Goal: Information Seeking & Learning: Learn about a topic

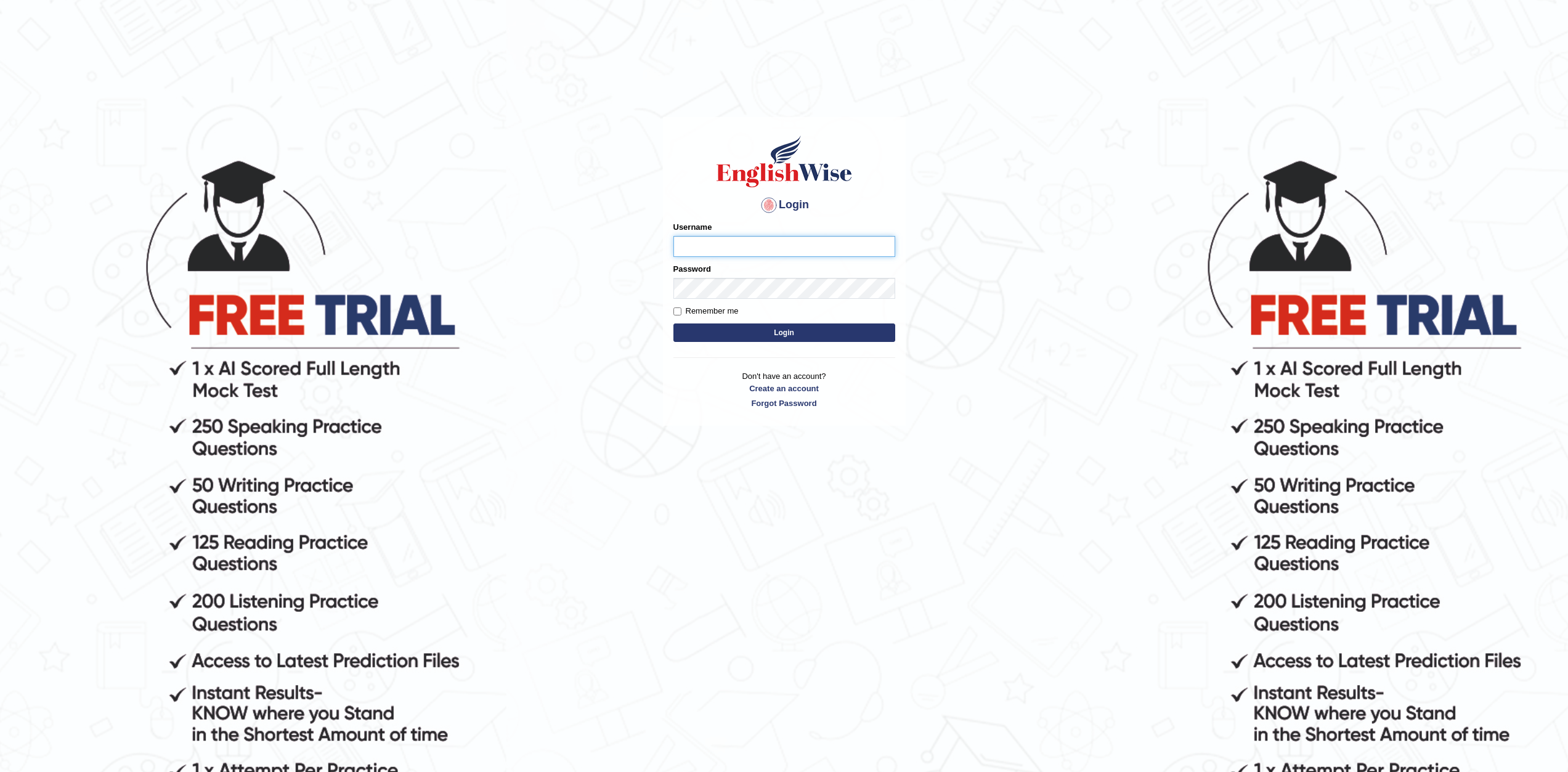
type input "Masum"
click at [684, 309] on label "Remember me" at bounding box center [705, 311] width 65 height 12
click at [681, 309] on input "Remember me" at bounding box center [677, 312] width 8 height 8
checkbox input "true"
click at [783, 330] on button "Login" at bounding box center [784, 333] width 222 height 19
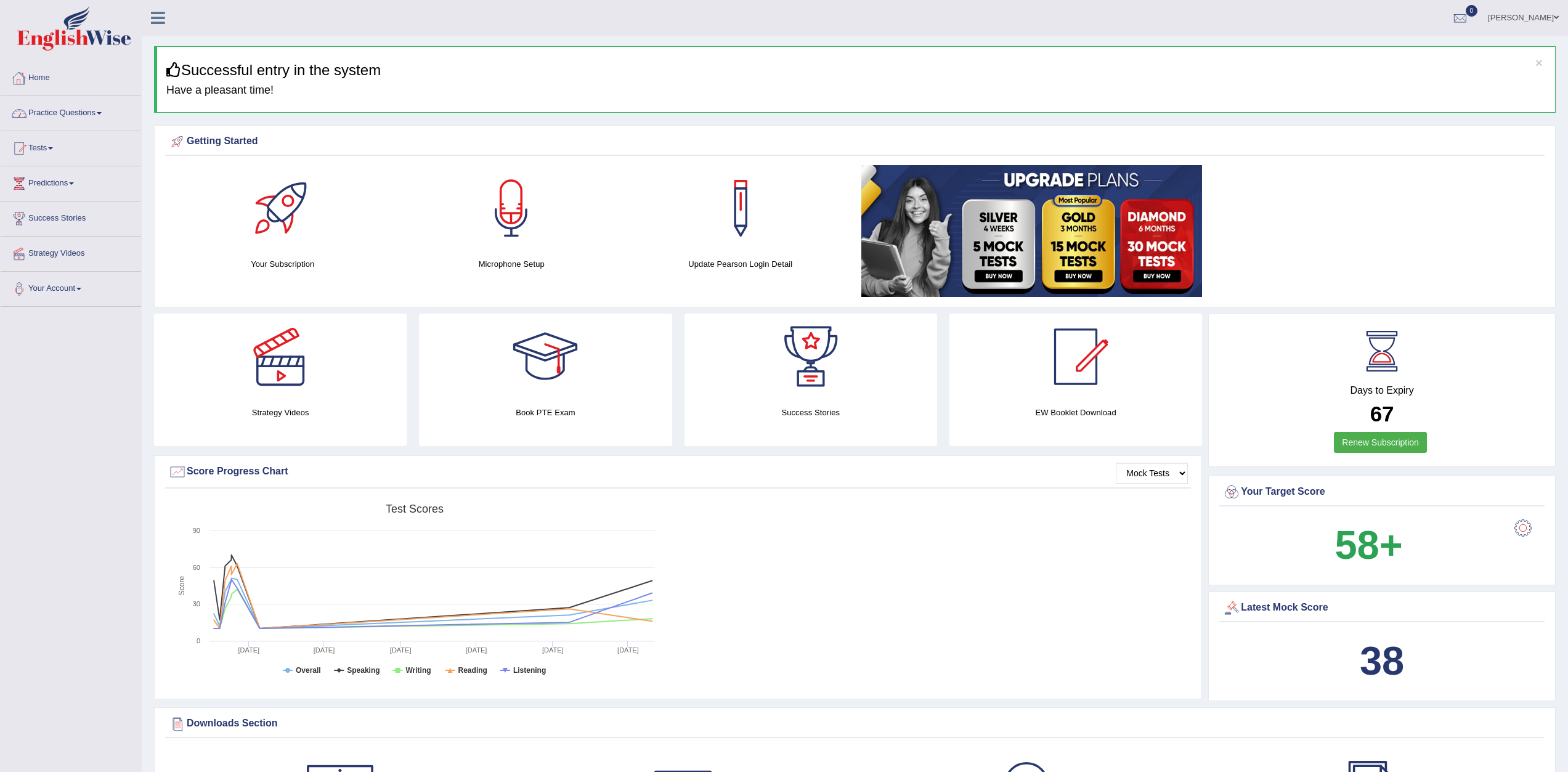
click at [64, 116] on link "Practice Questions" at bounding box center [71, 111] width 140 height 31
click at [64, 116] on link "Practice Questions" at bounding box center [69, 111] width 137 height 31
click at [69, 104] on link "Practice Questions" at bounding box center [71, 111] width 140 height 31
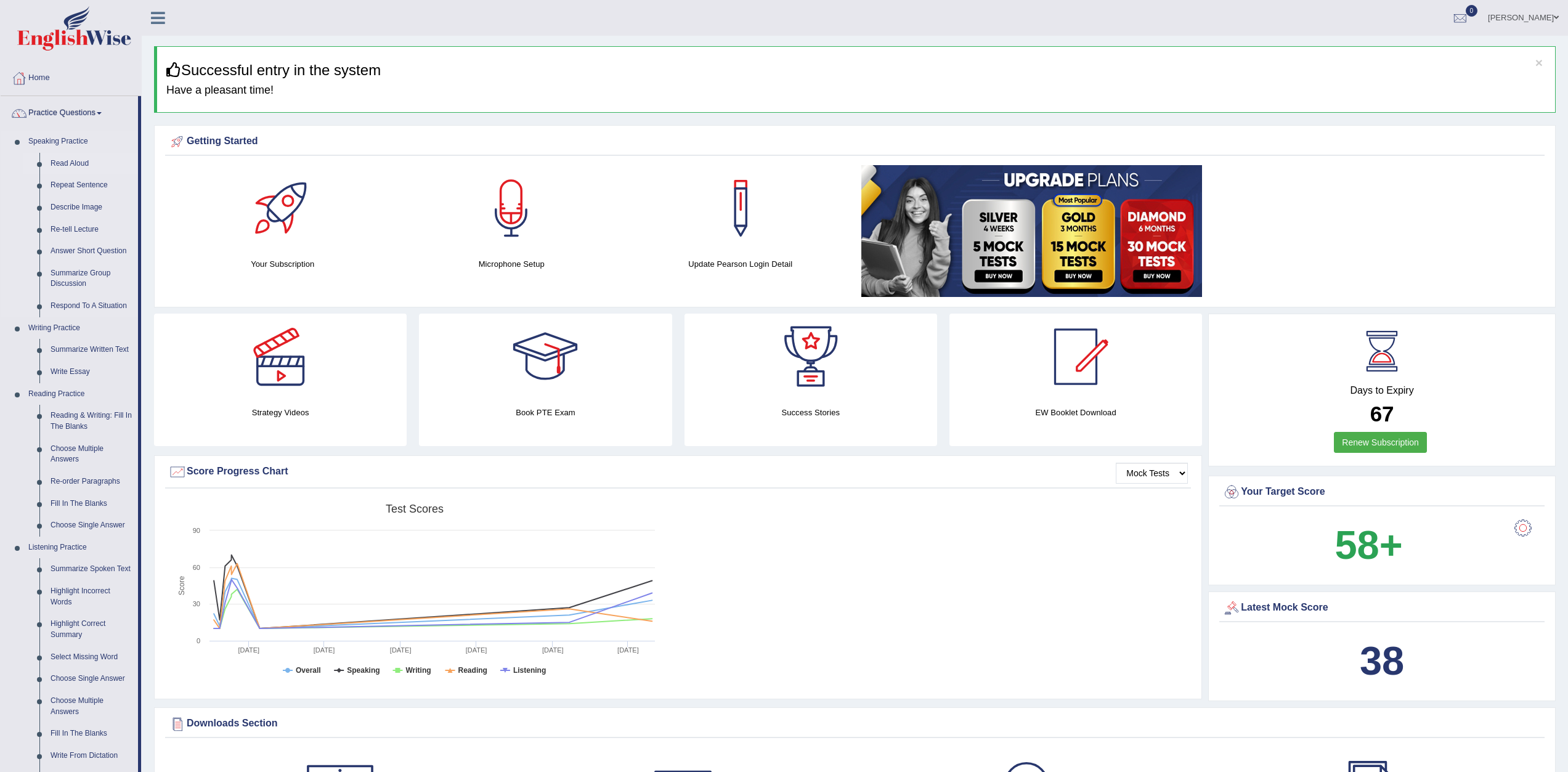
click at [60, 157] on link "Read Aloud" at bounding box center [91, 164] width 93 height 22
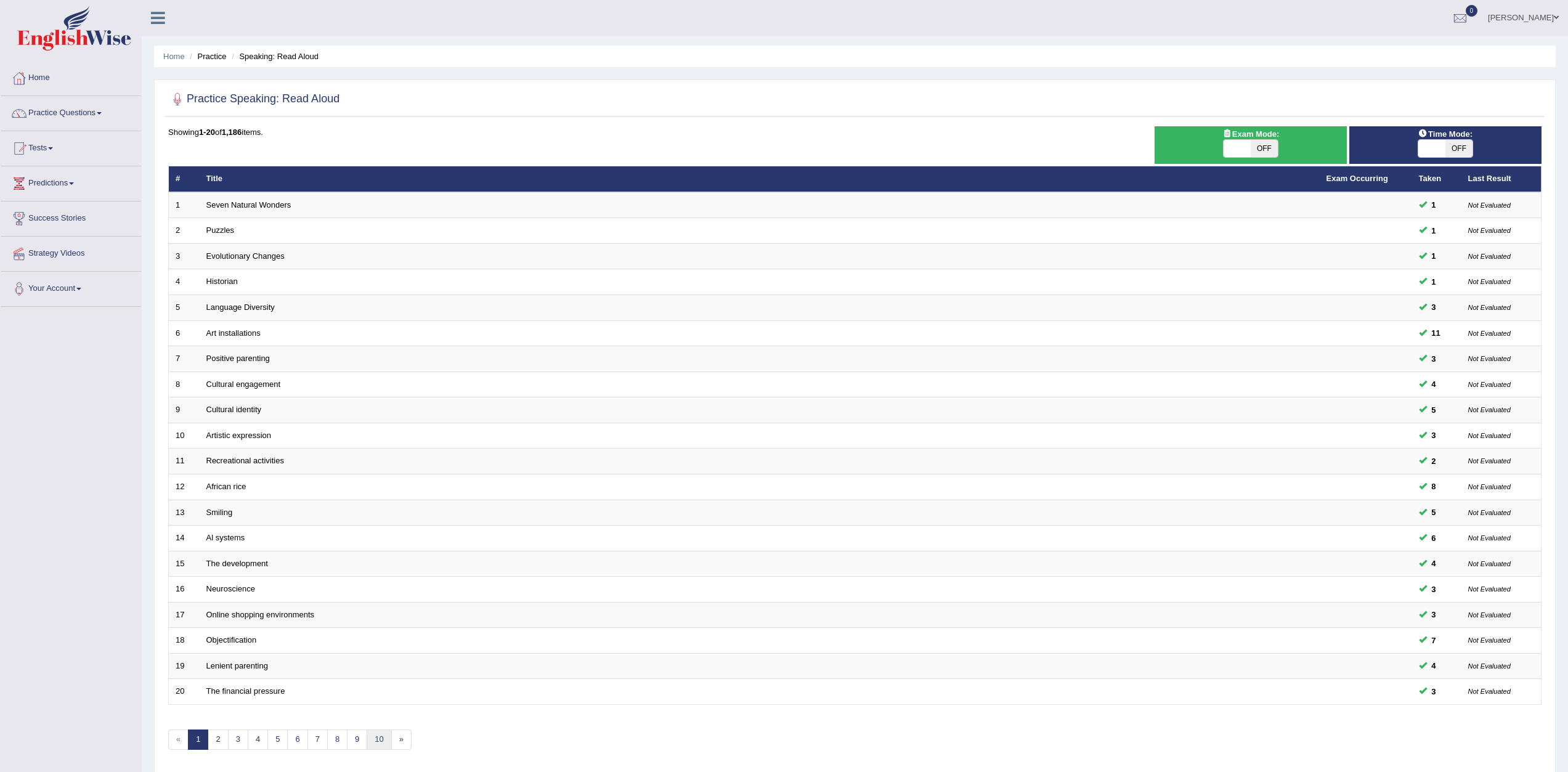
click at [385, 734] on link "10" at bounding box center [379, 739] width 25 height 20
click at [395, 743] on link "14" at bounding box center [397, 739] width 25 height 20
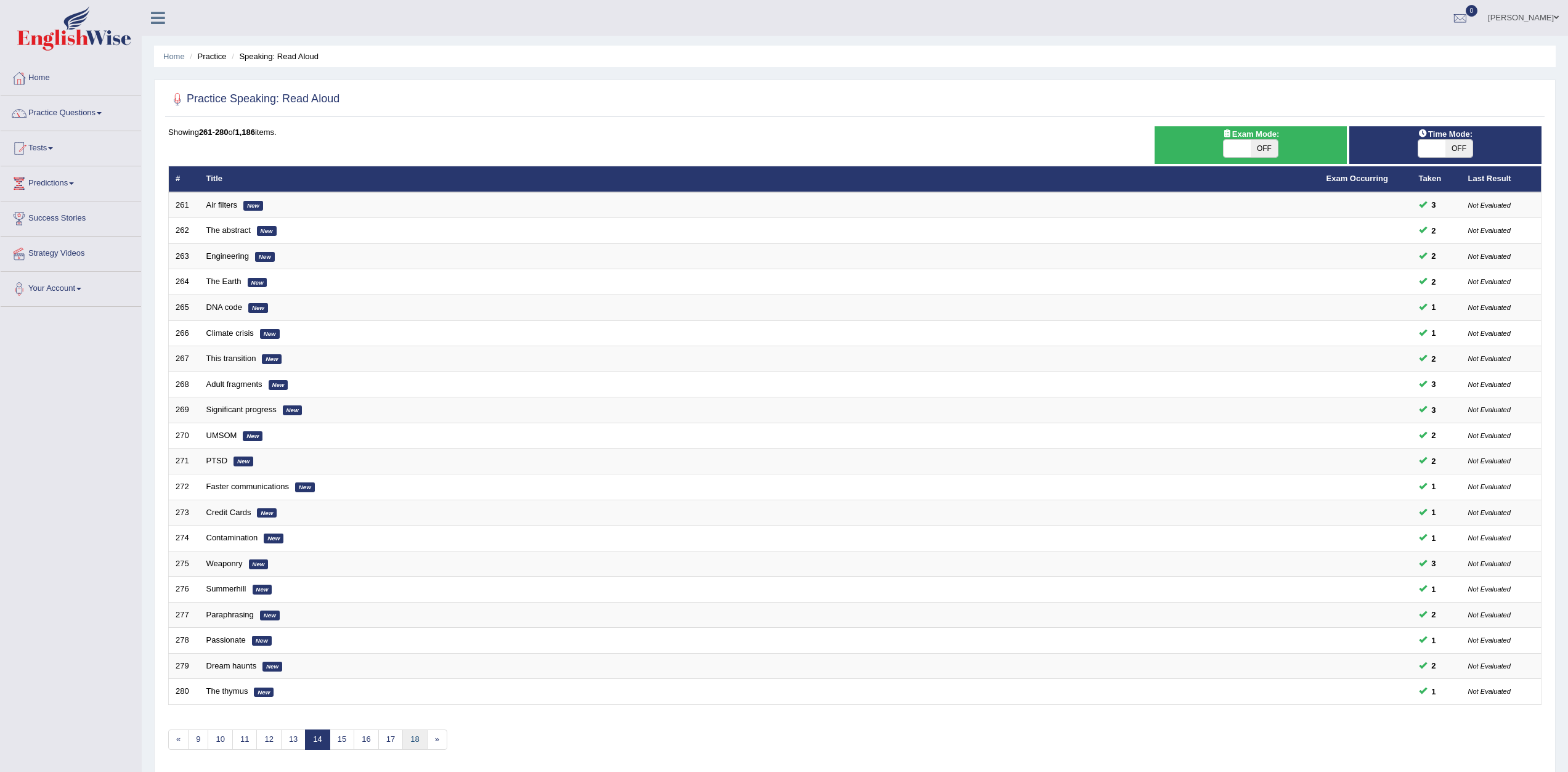
click at [413, 742] on link "18" at bounding box center [415, 739] width 25 height 20
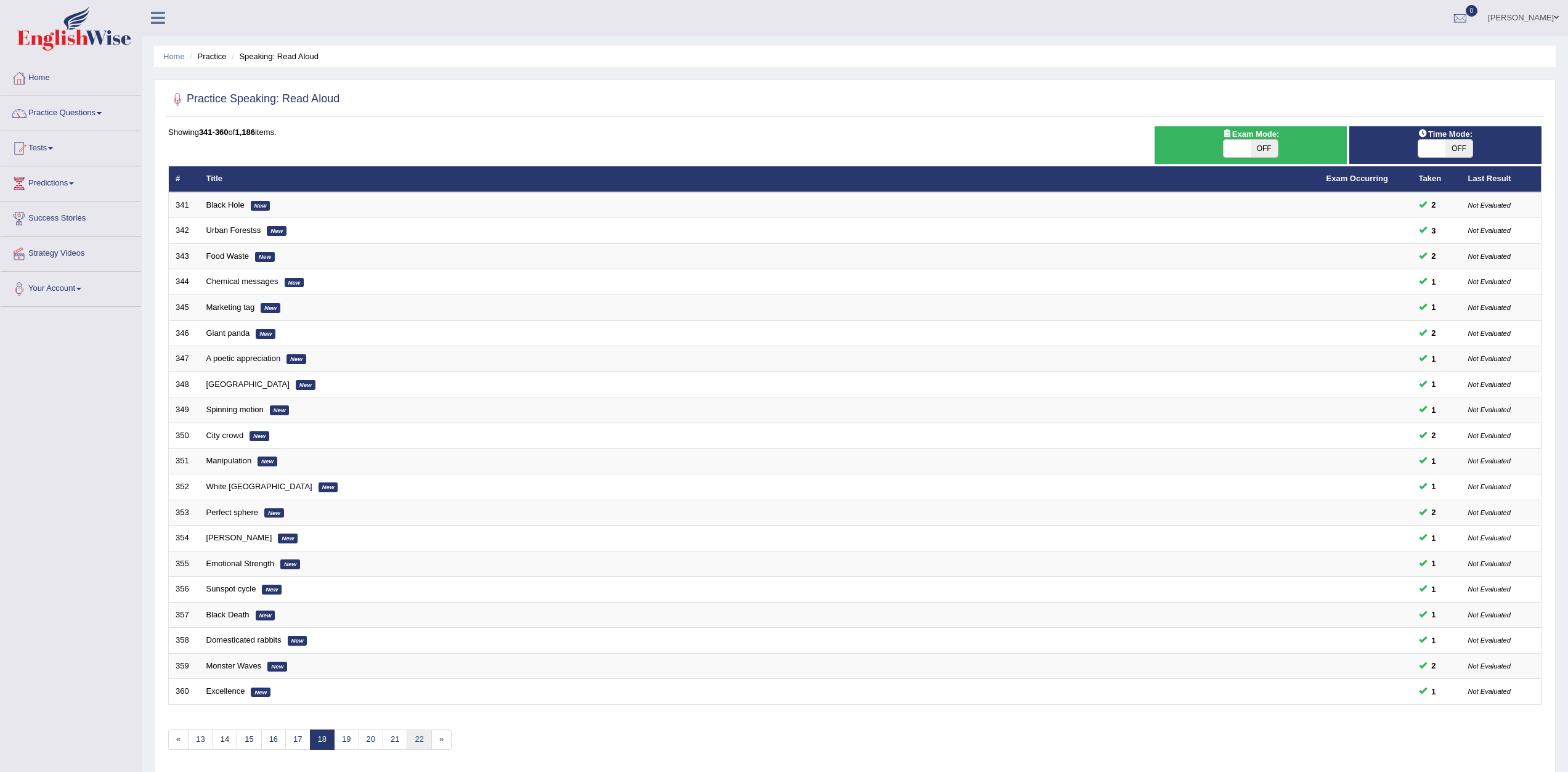
click at [413, 742] on link "22" at bounding box center [418, 739] width 25 height 20
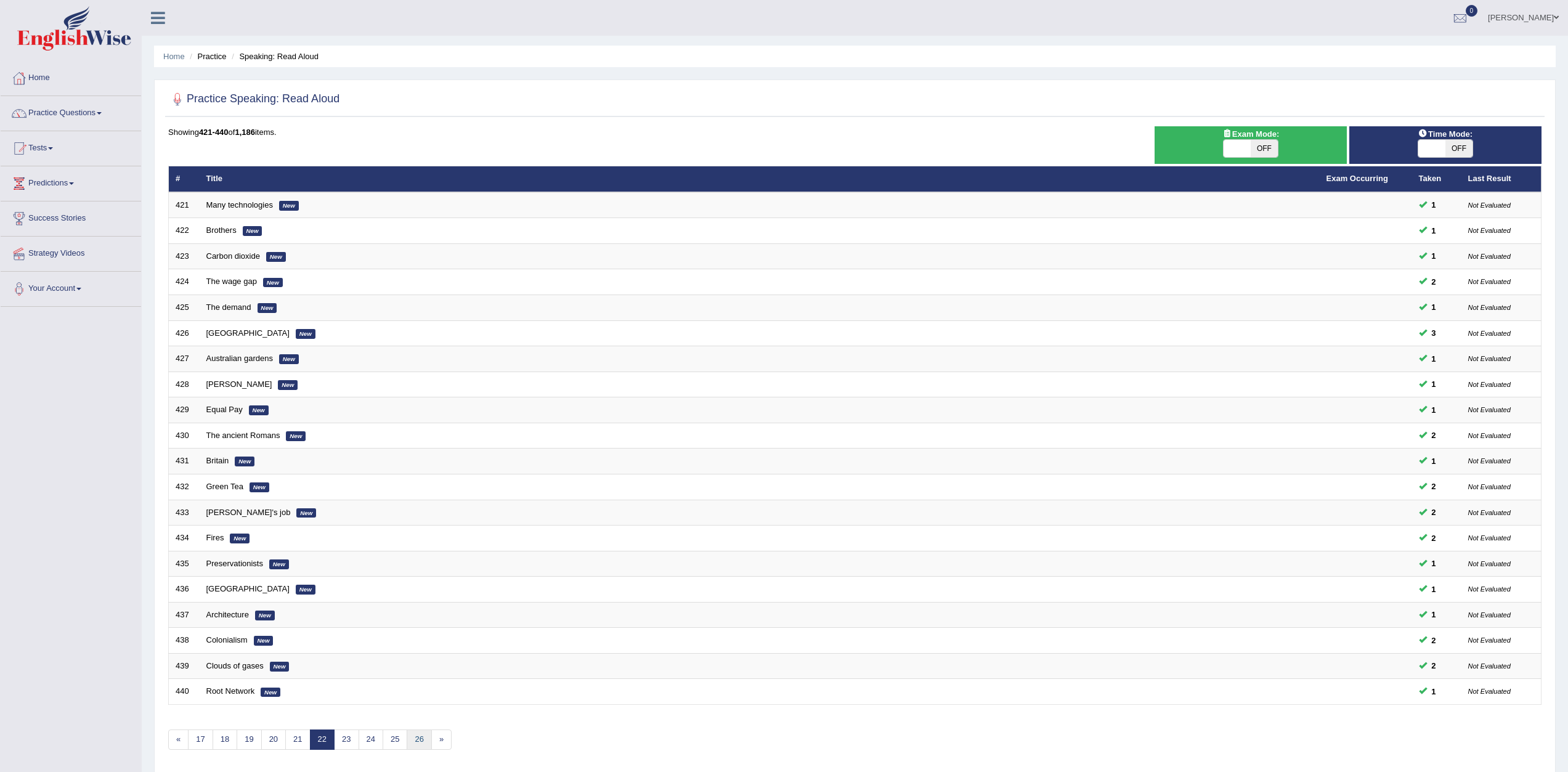
click at [413, 742] on link "26" at bounding box center [418, 739] width 25 height 20
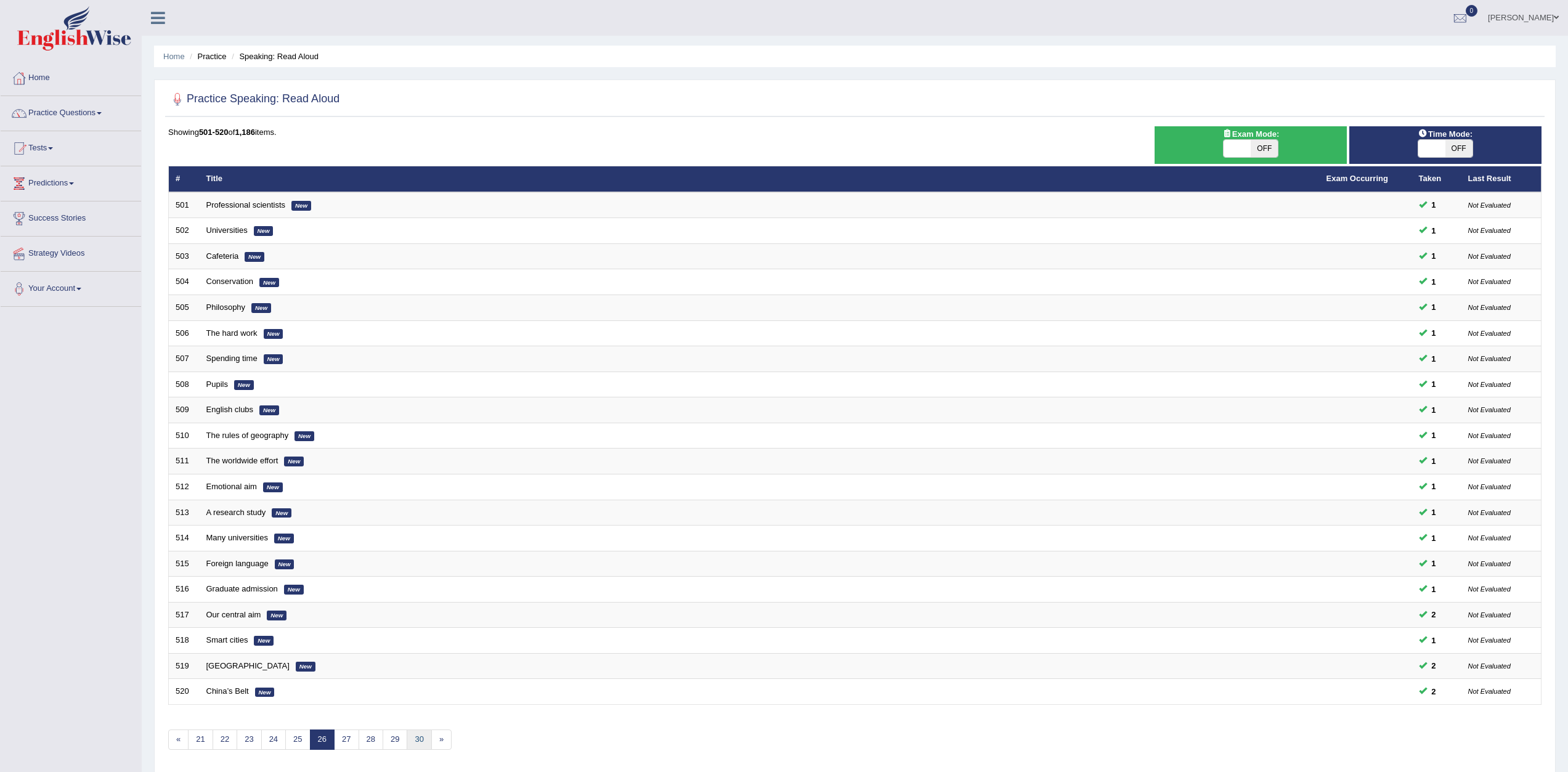
click at [413, 742] on link "30" at bounding box center [418, 739] width 25 height 20
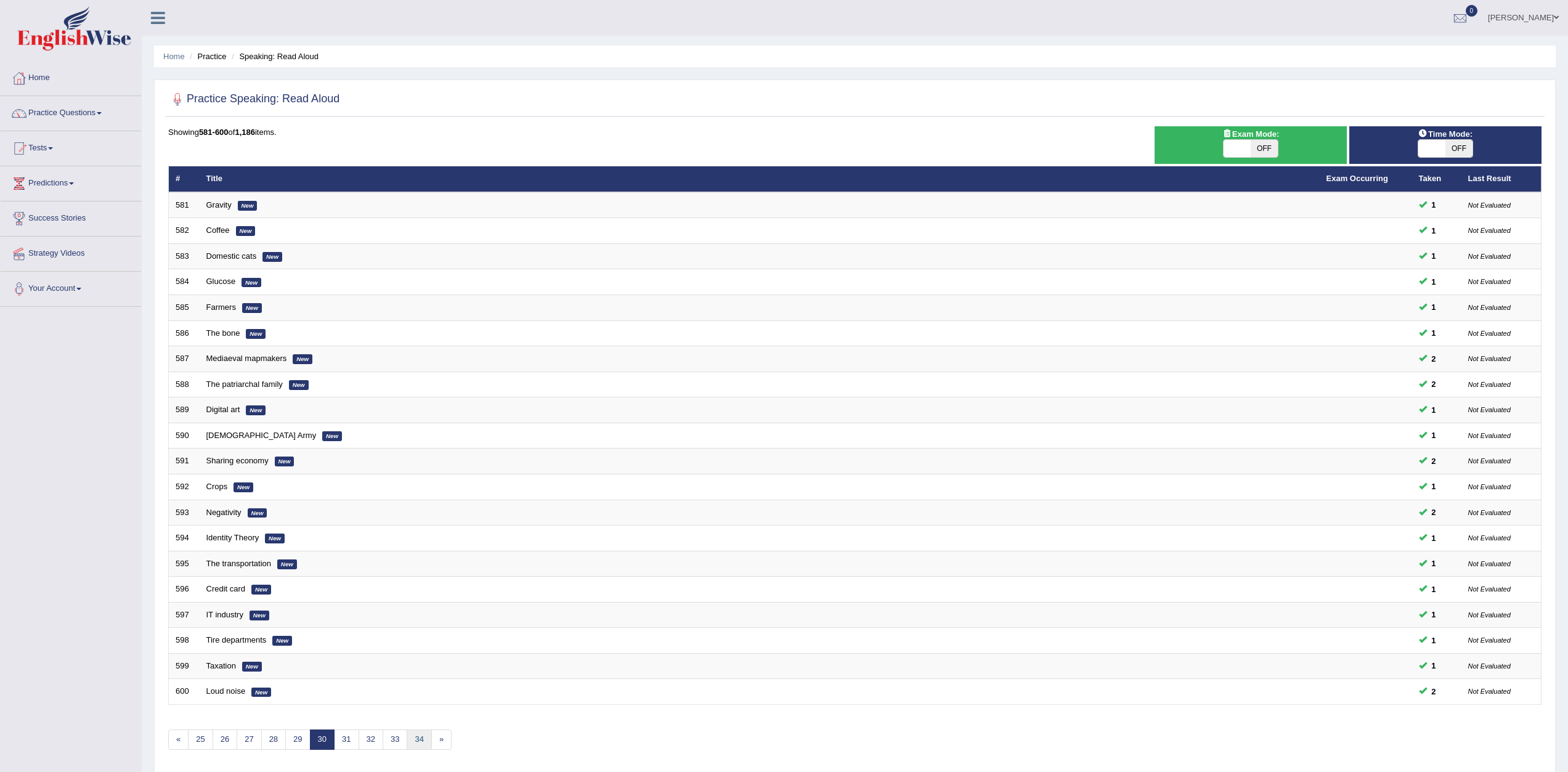
click at [413, 742] on link "34" at bounding box center [418, 739] width 25 height 20
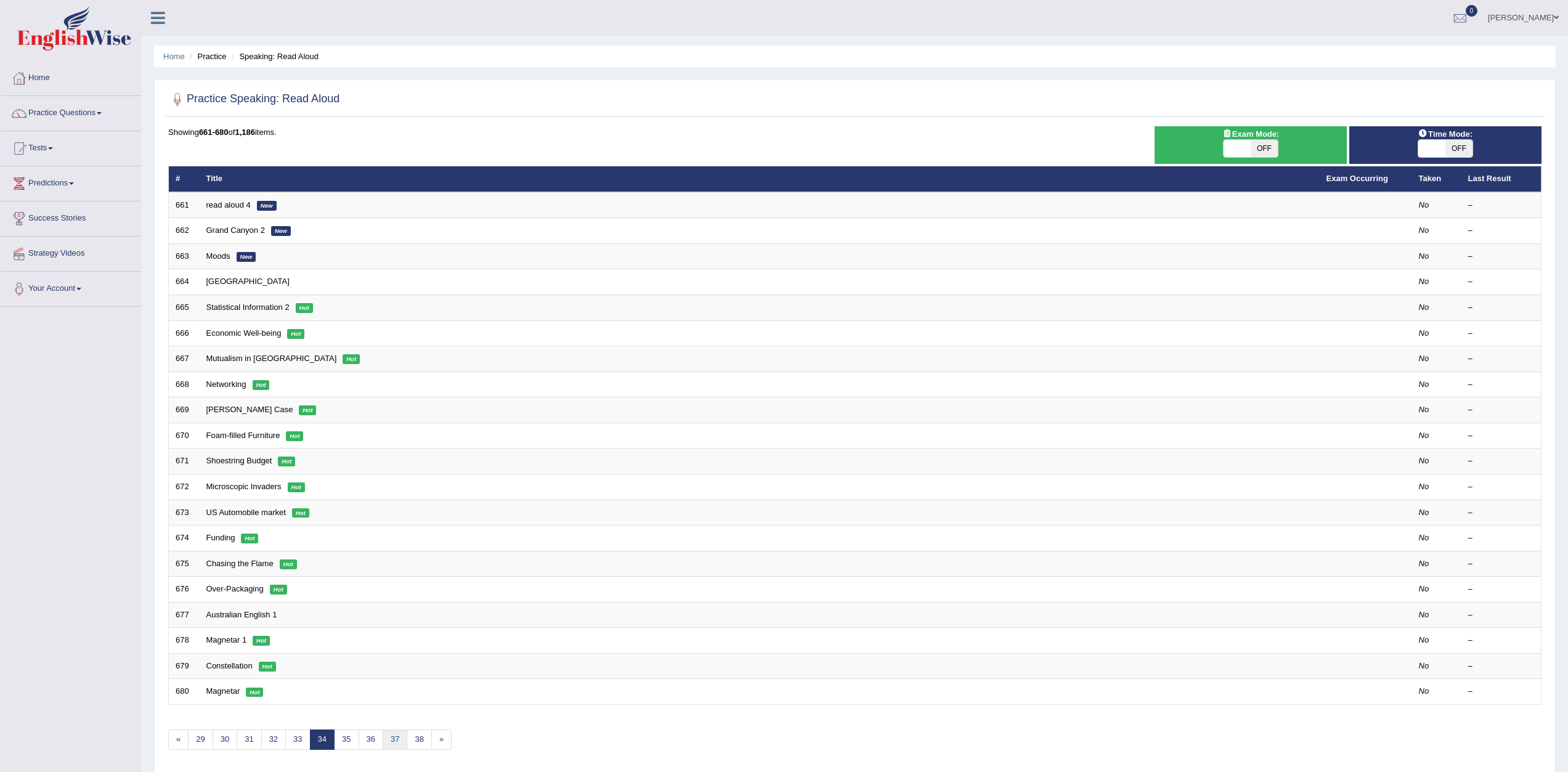
click at [392, 742] on link "37" at bounding box center [394, 739] width 25 height 20
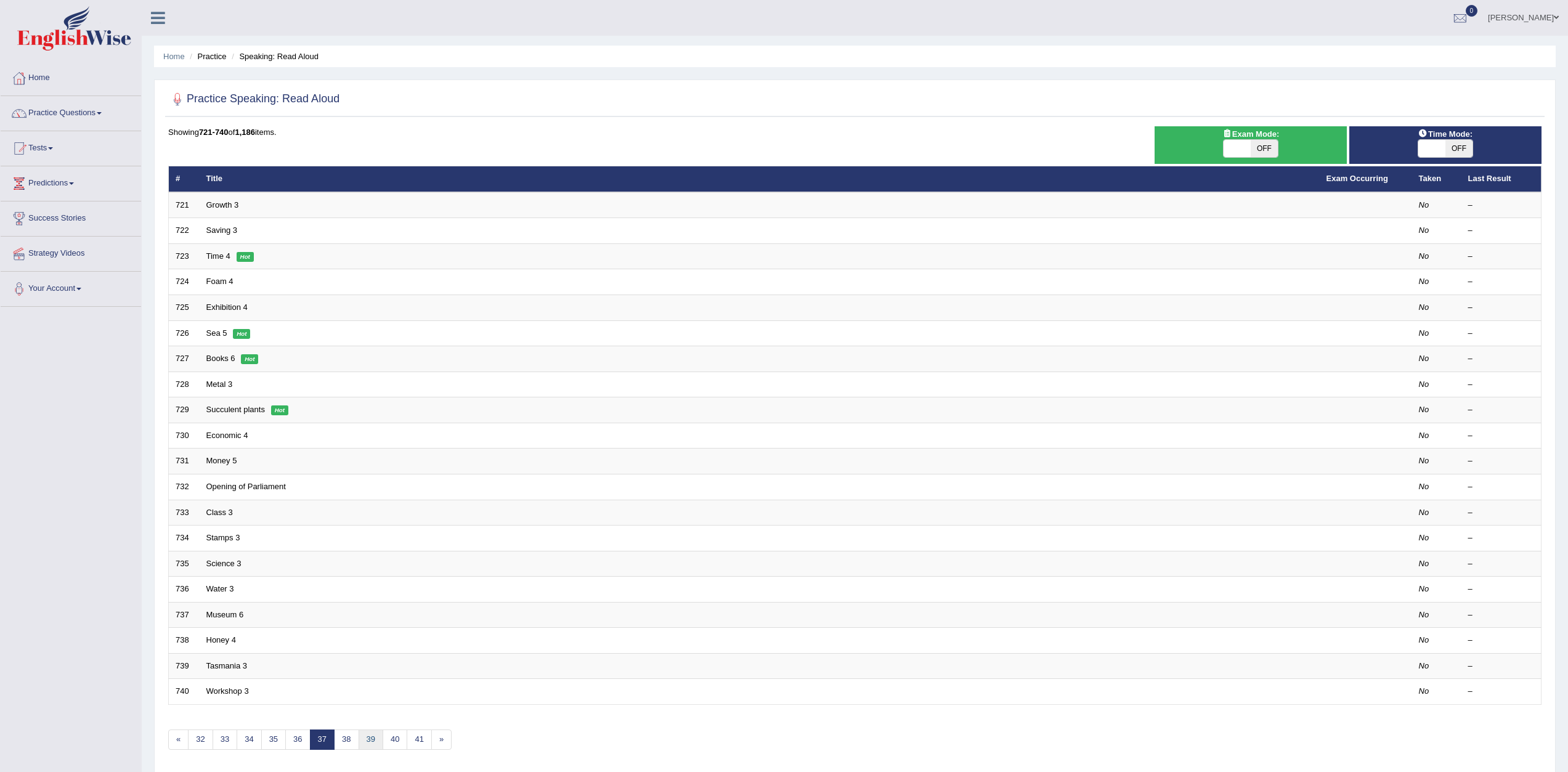
click at [374, 744] on link "39" at bounding box center [371, 739] width 25 height 20
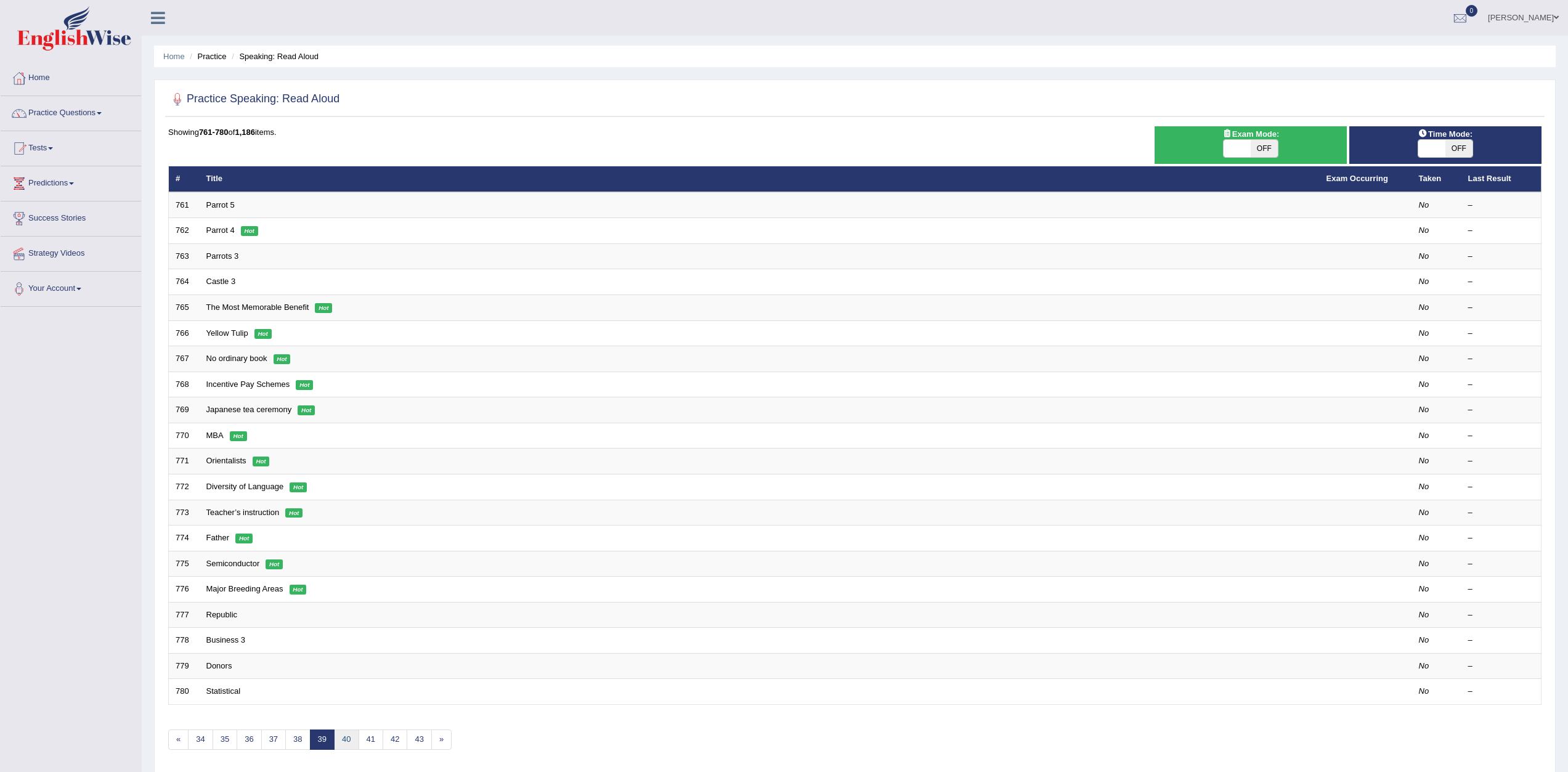
click at [353, 744] on link "40" at bounding box center [346, 739] width 25 height 20
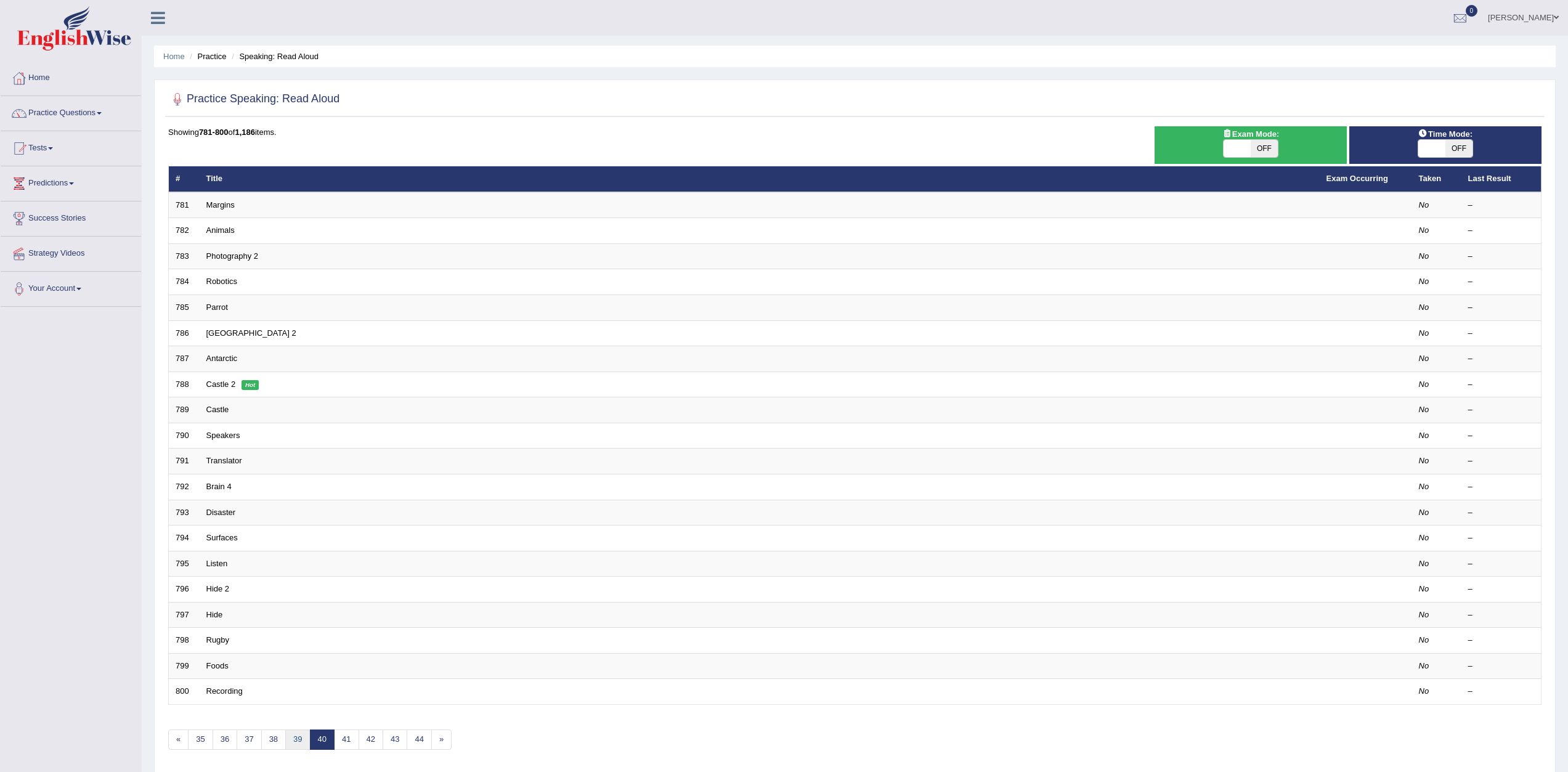
click at [291, 741] on link "39" at bounding box center [297, 739] width 25 height 20
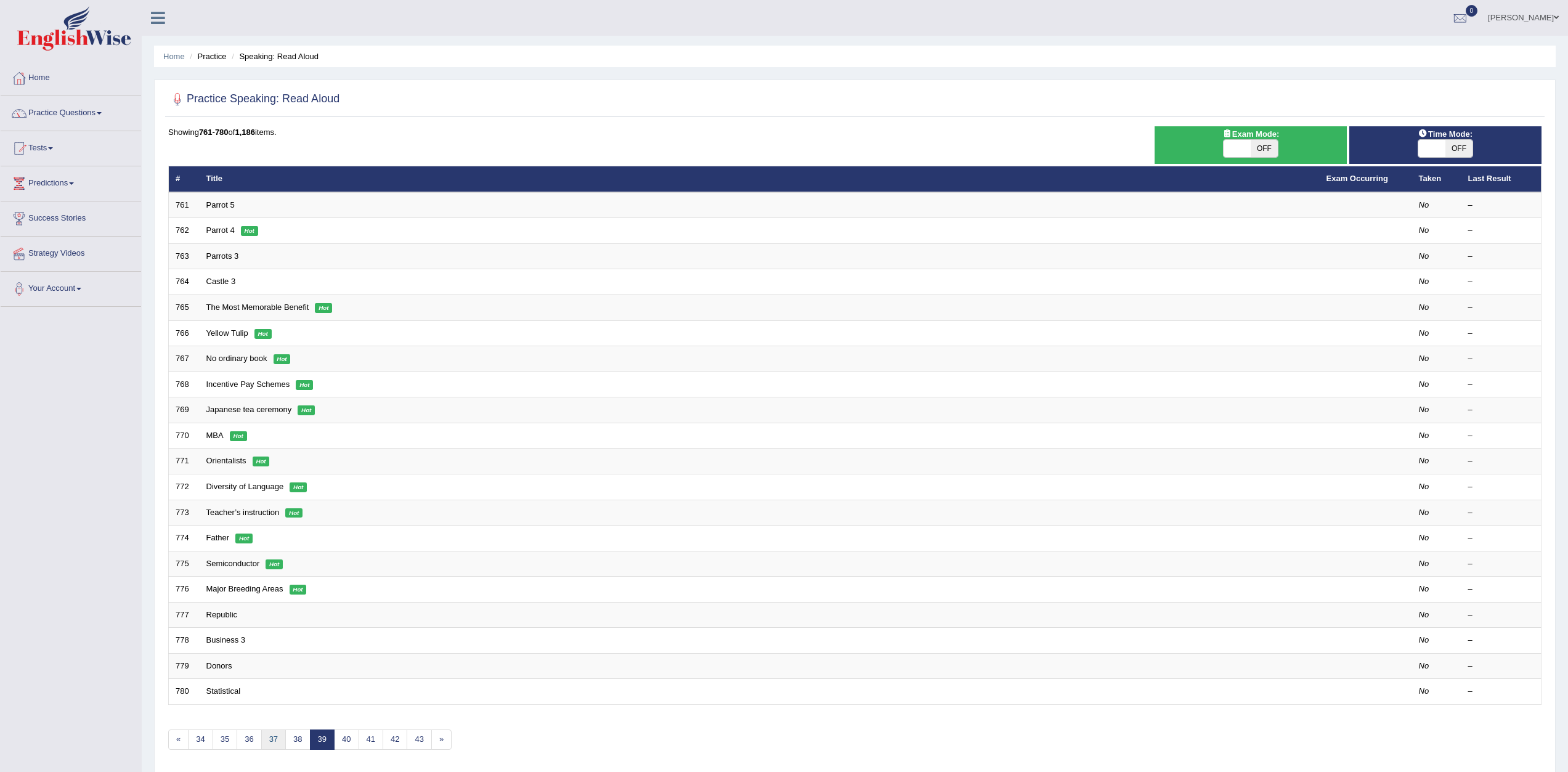
click at [262, 738] on link "37" at bounding box center [273, 739] width 25 height 20
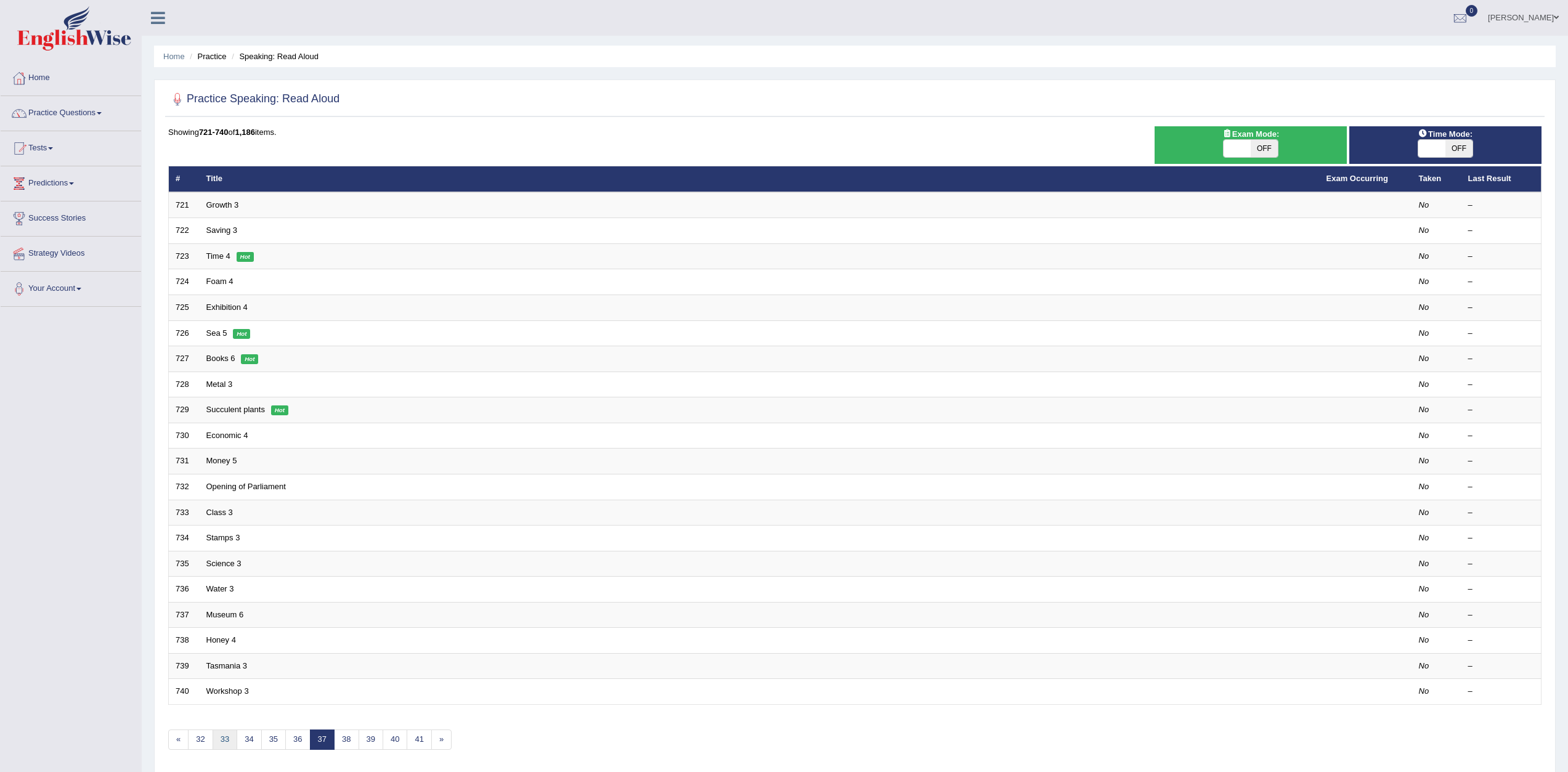
click at [231, 733] on link "33" at bounding box center [225, 739] width 25 height 20
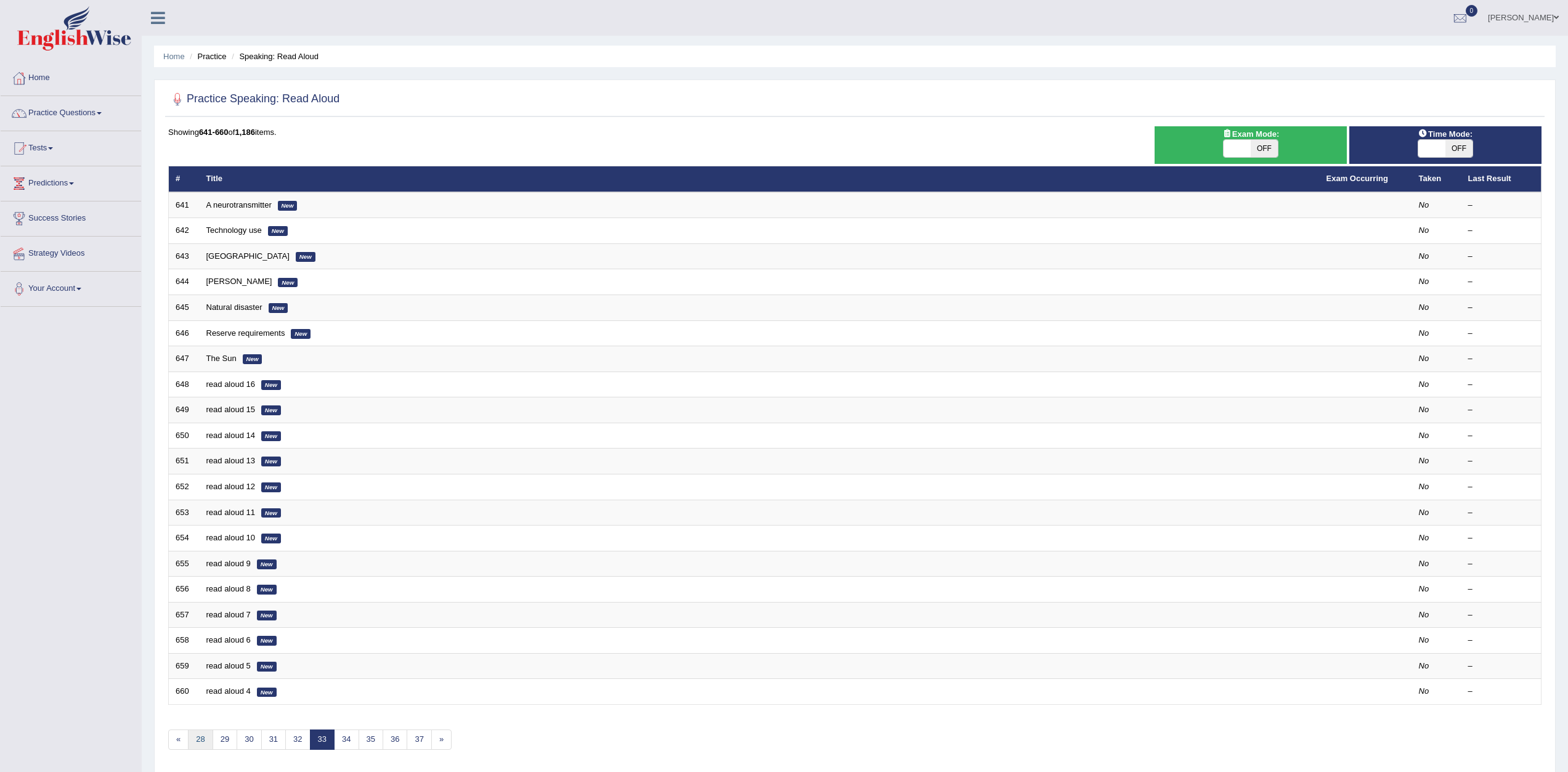
click at [197, 740] on link "28" at bounding box center [200, 739] width 25 height 20
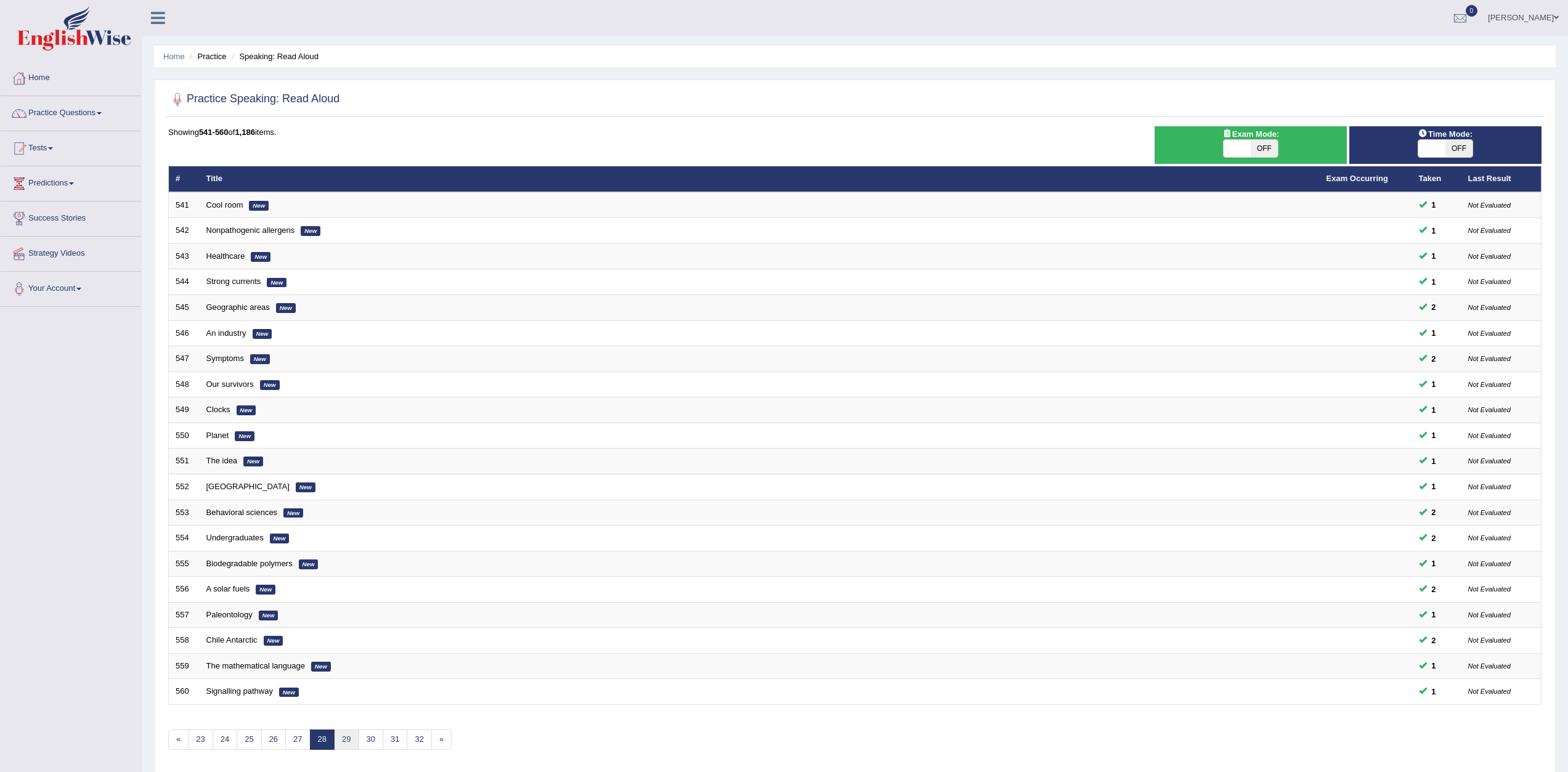
click at [347, 737] on link "29" at bounding box center [346, 739] width 25 height 20
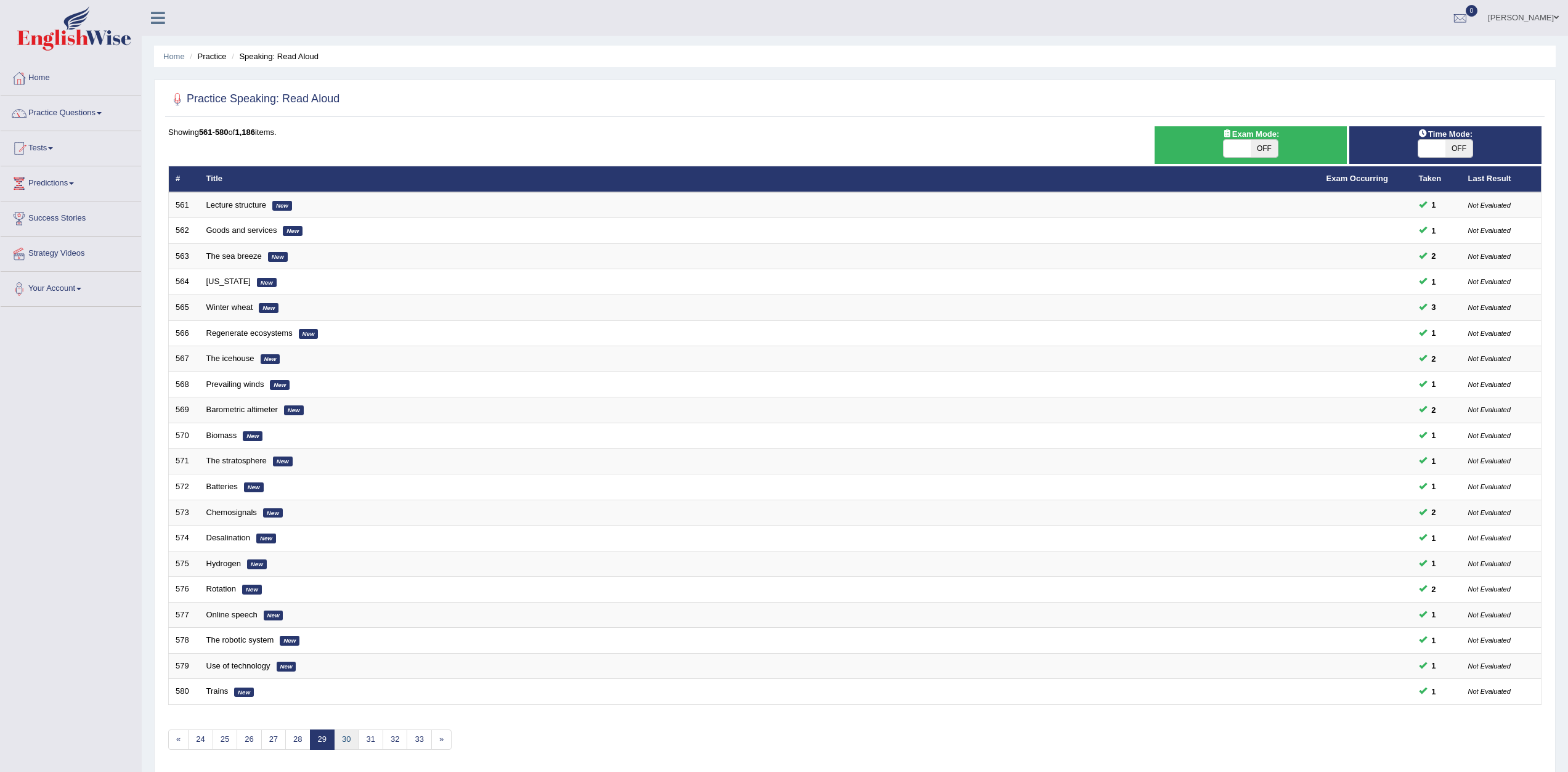
click at [344, 738] on link "30" at bounding box center [346, 739] width 25 height 20
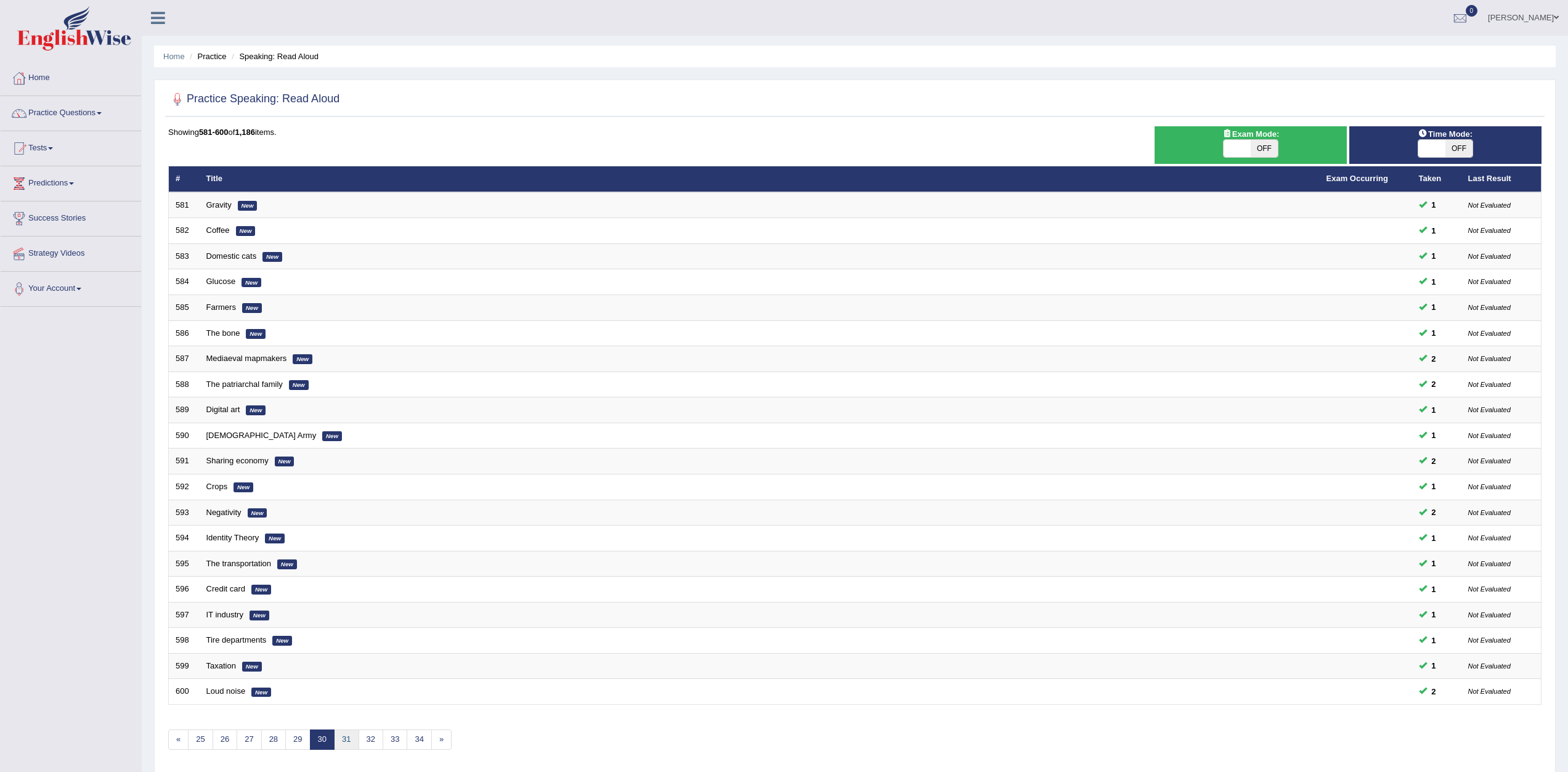
click at [343, 737] on link "31" at bounding box center [346, 739] width 25 height 20
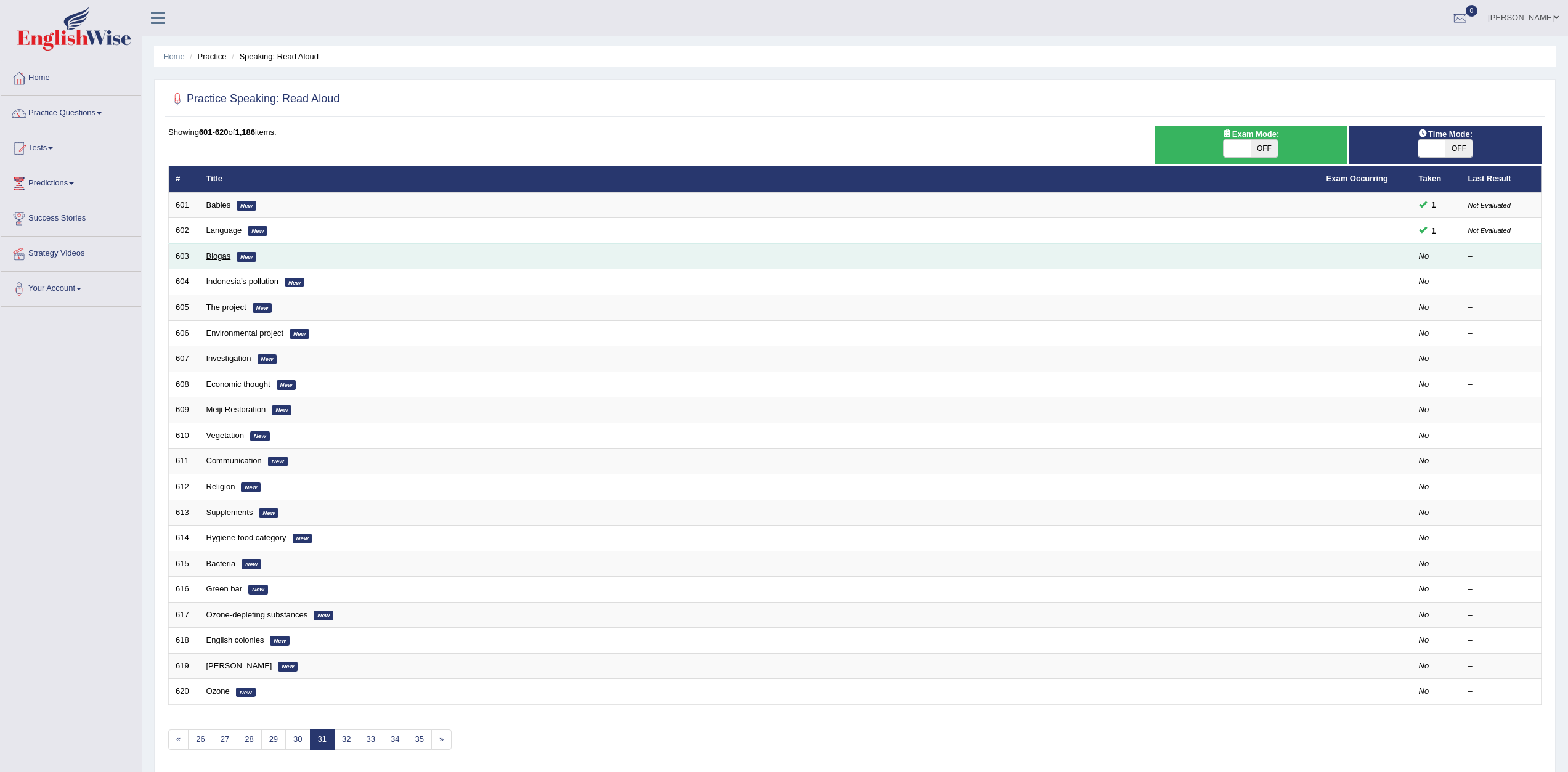
click at [221, 256] on link "Biogas" at bounding box center [218, 256] width 25 height 9
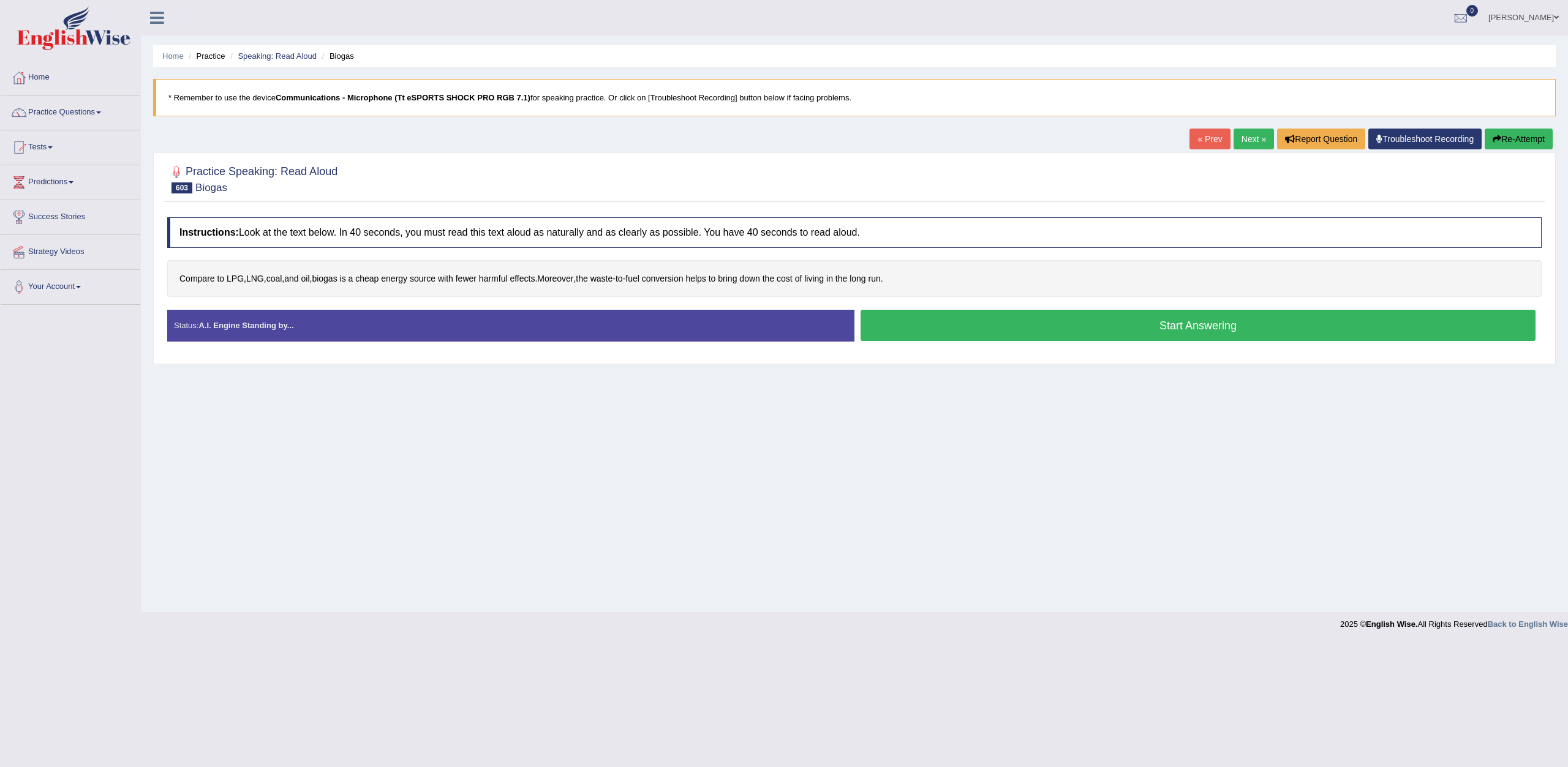
click at [931, 324] on button "Start Answering" at bounding box center [1198, 325] width 675 height 31
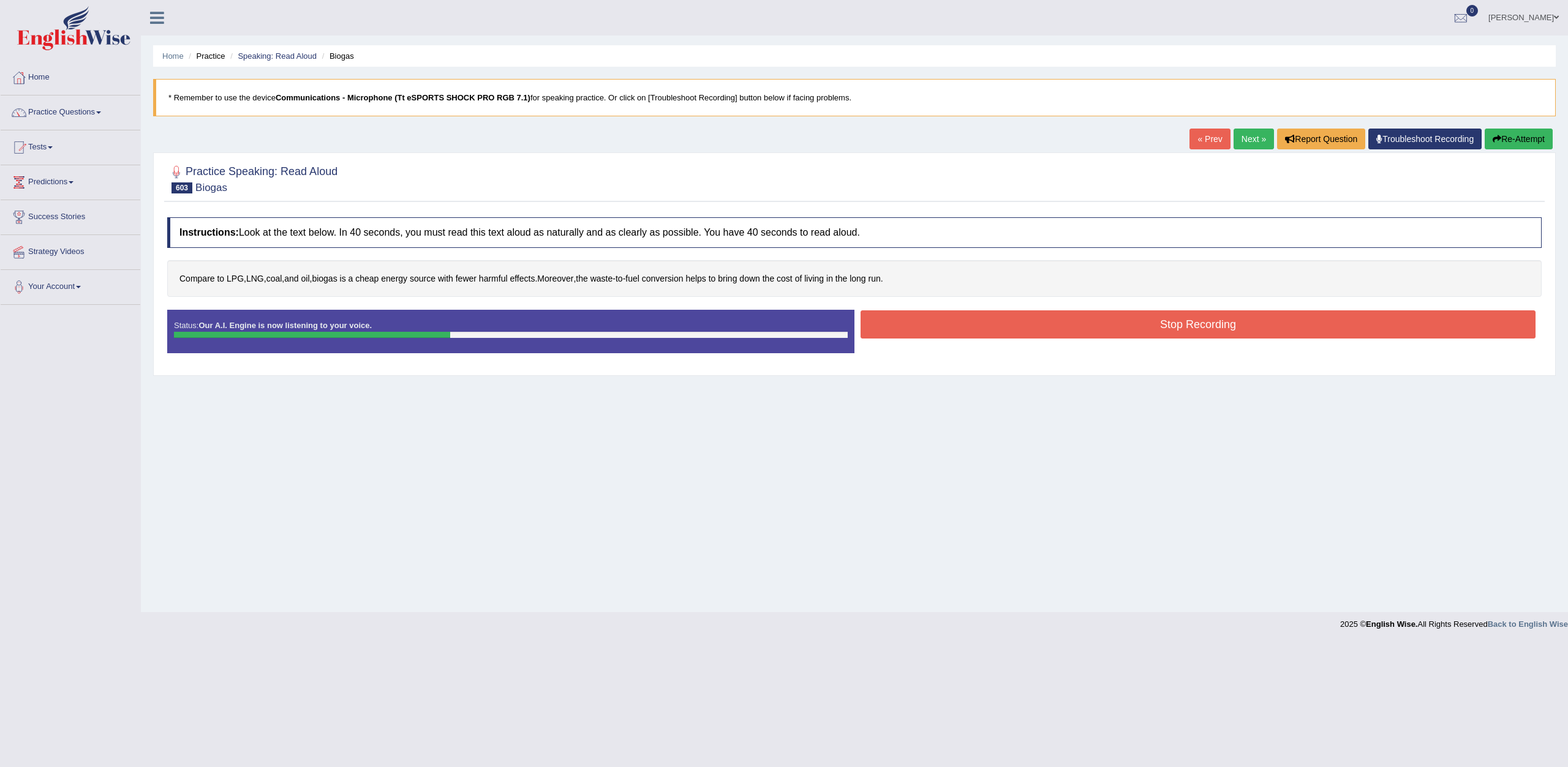
click at [925, 327] on button "Stop Recording" at bounding box center [1198, 324] width 675 height 28
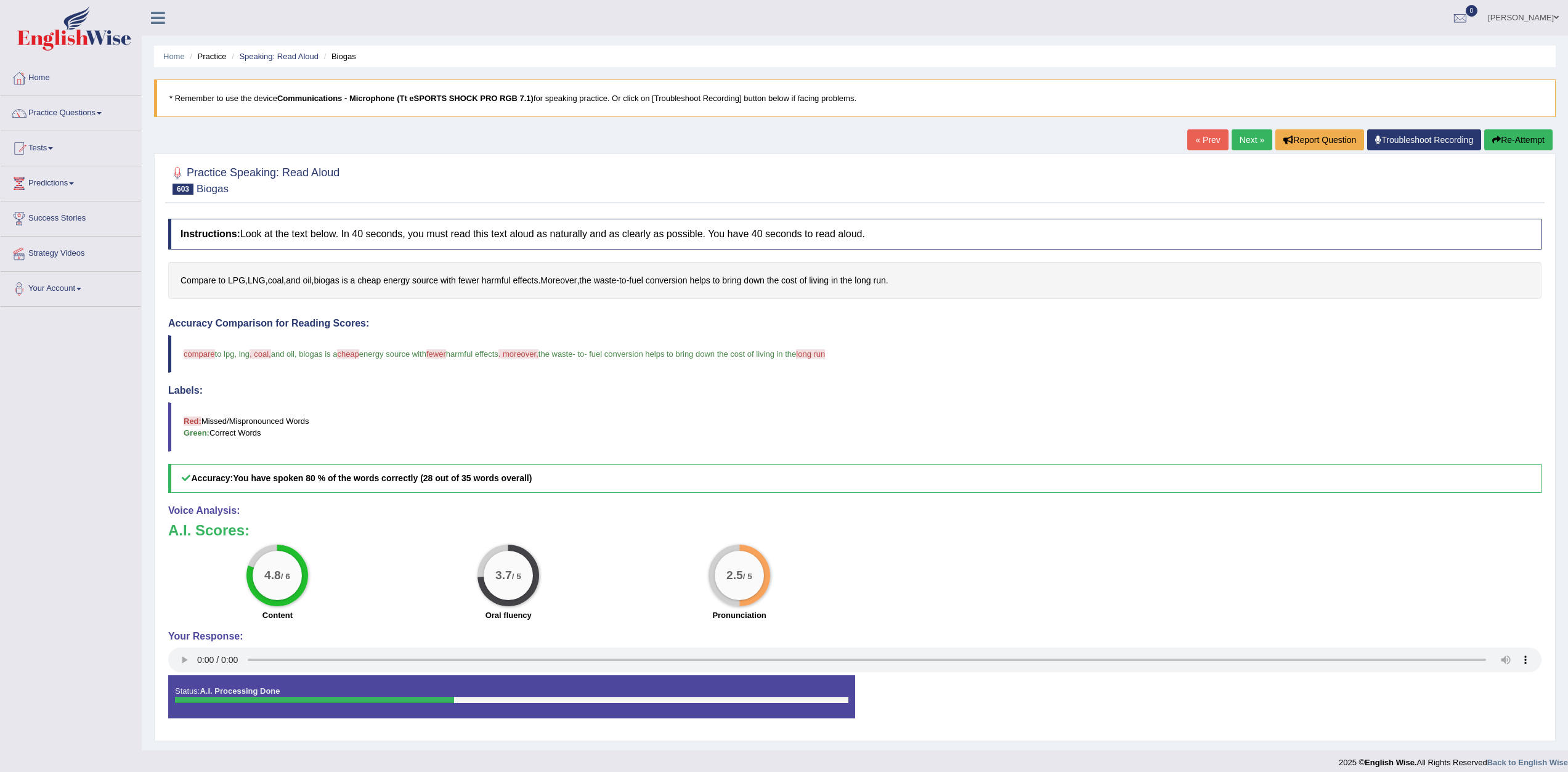
click at [1251, 138] on link "Next »" at bounding box center [1252, 140] width 40 height 21
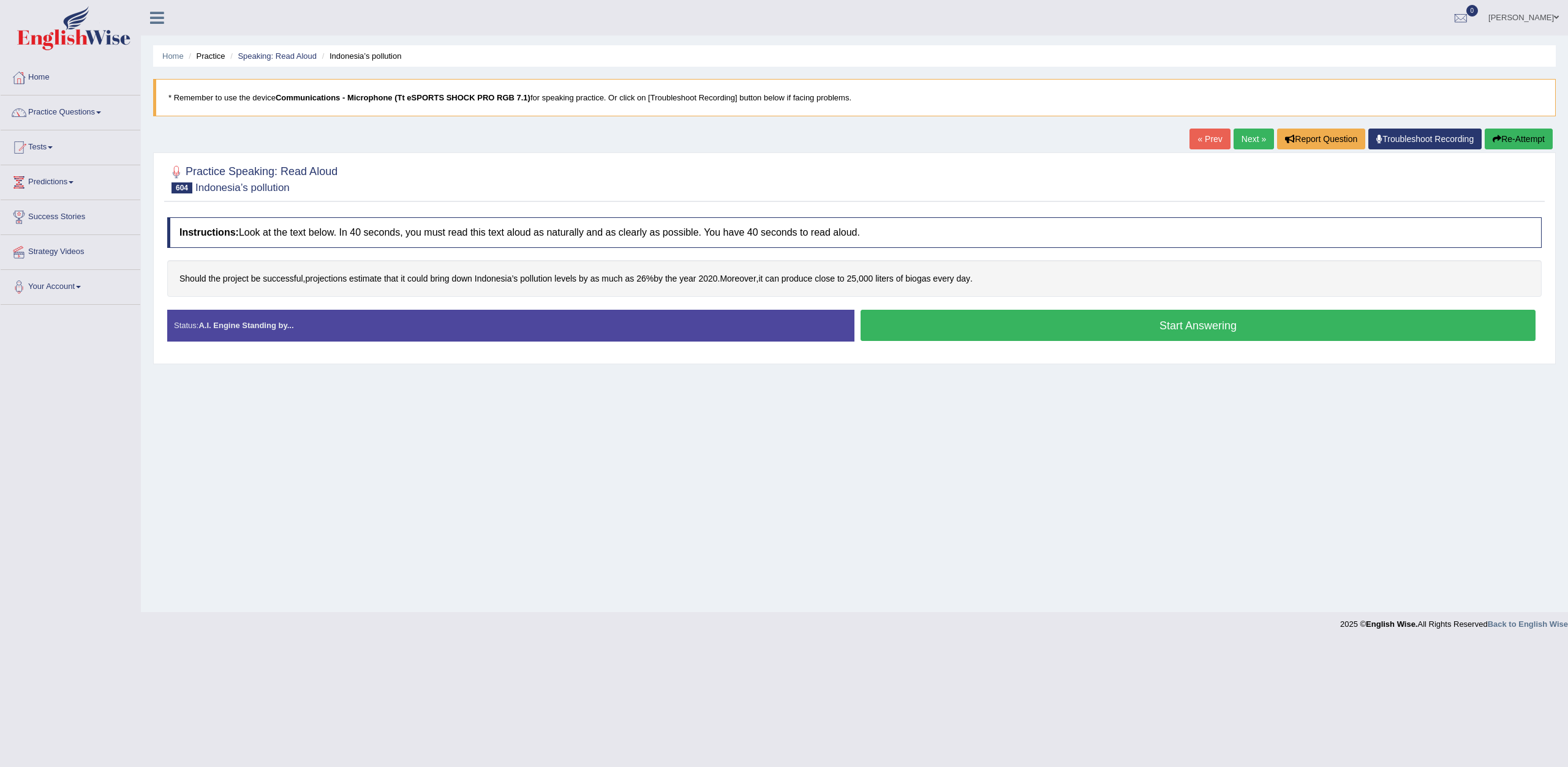
click at [1221, 322] on button "Start Answering" at bounding box center [1198, 325] width 675 height 31
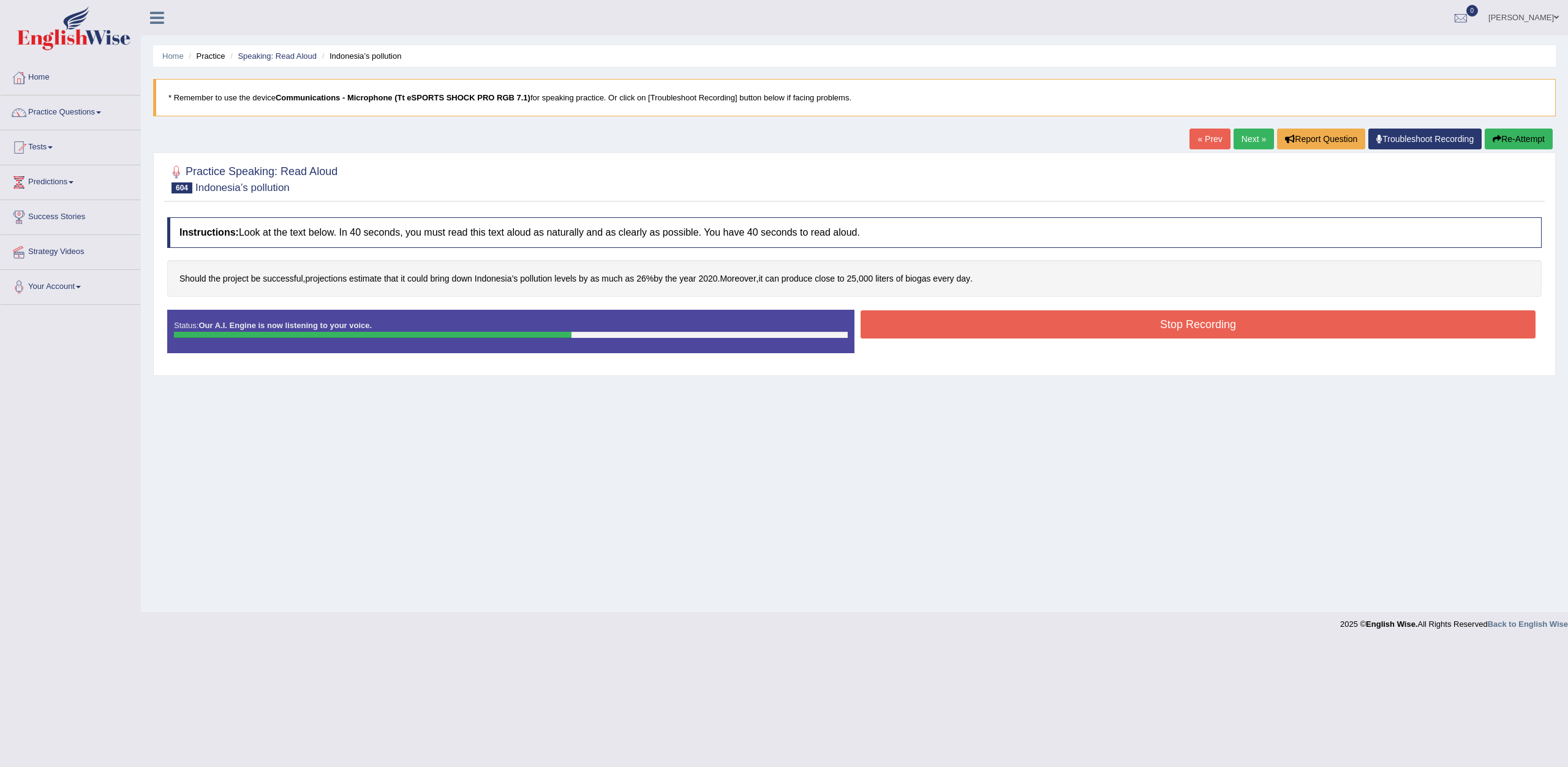
click at [1071, 322] on button "Stop Recording" at bounding box center [1198, 324] width 675 height 28
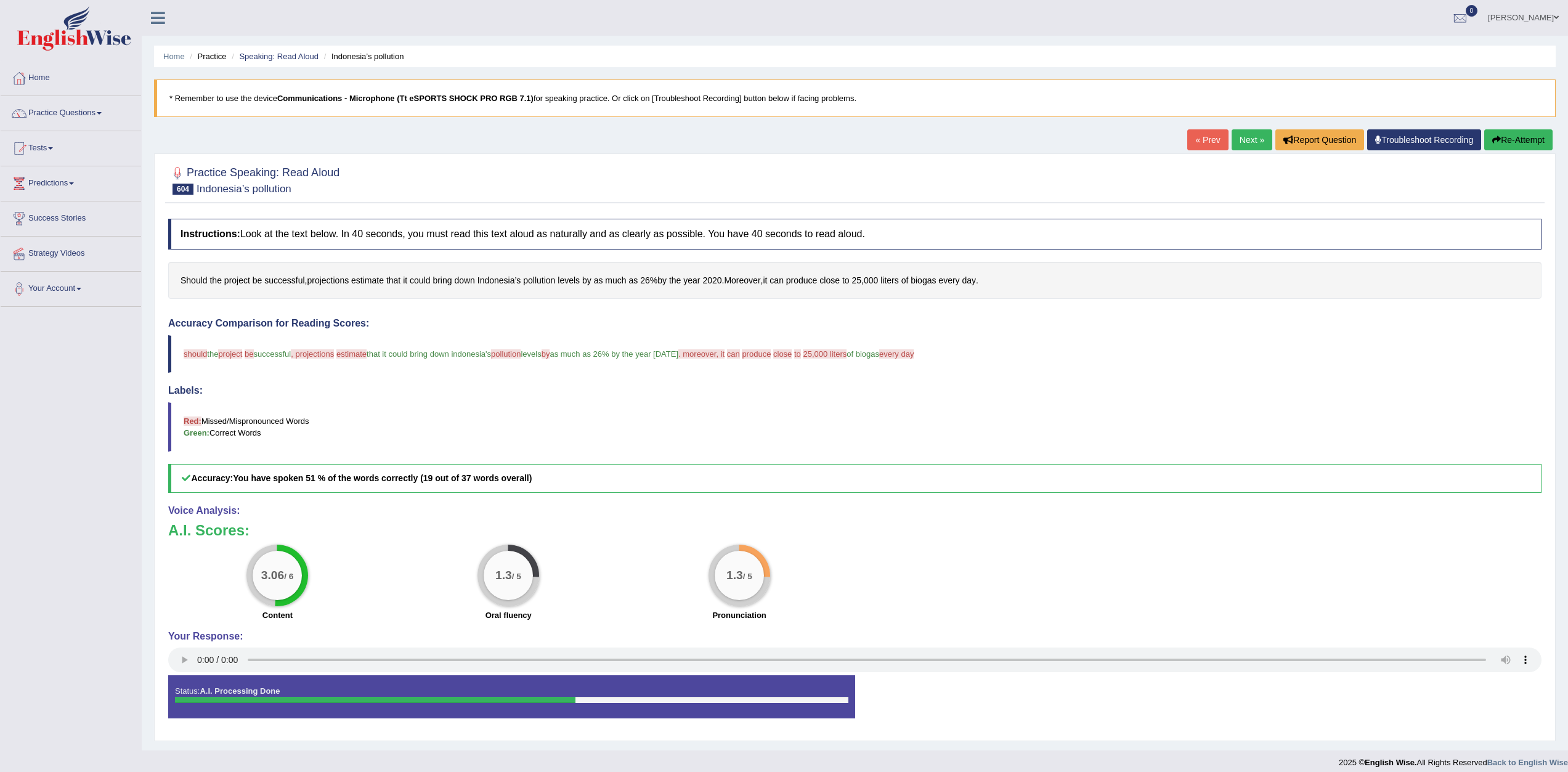
click at [1496, 139] on icon "button" at bounding box center [1496, 140] width 9 height 9
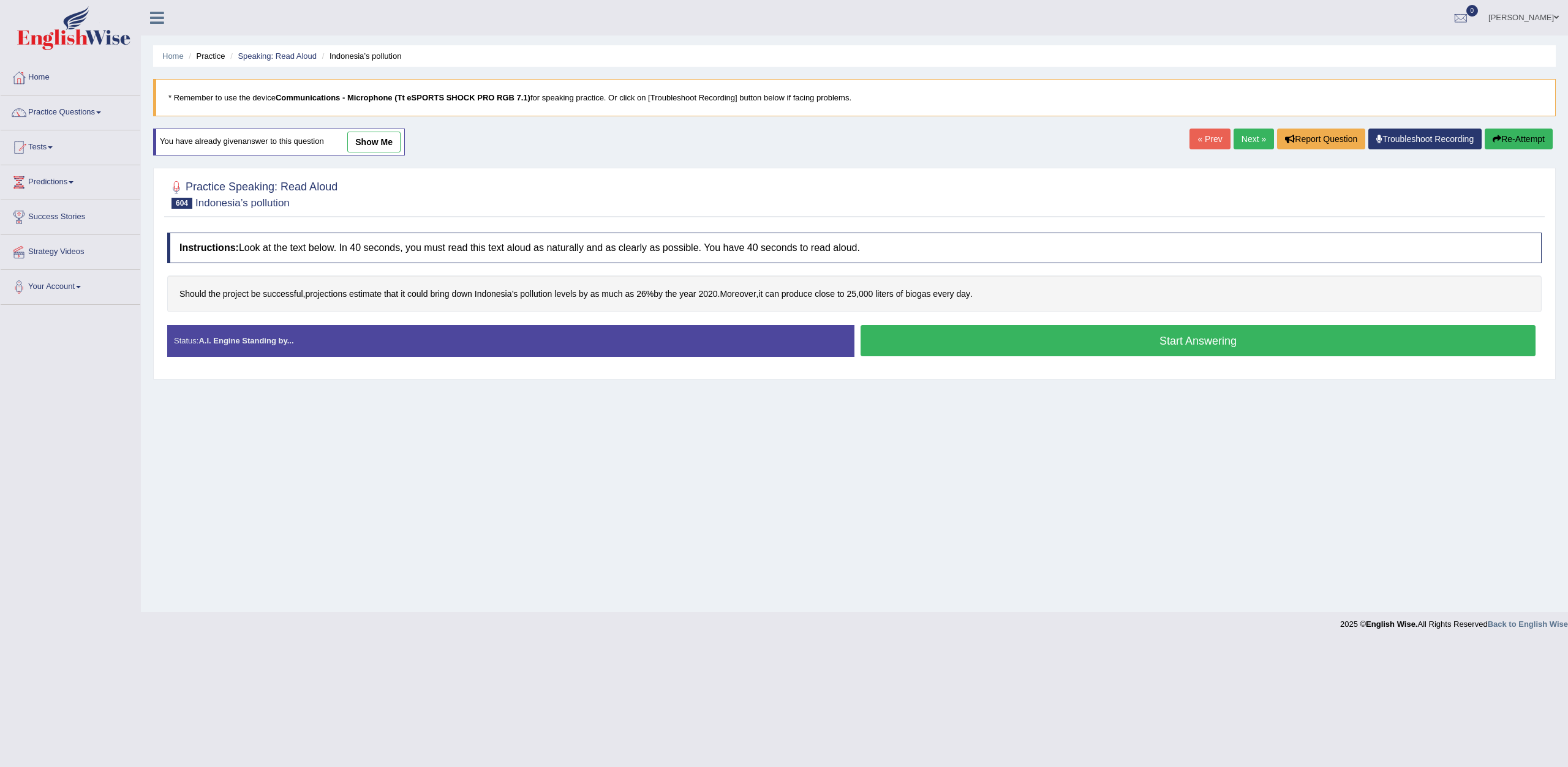
click at [1007, 331] on button "Start Answering" at bounding box center [1198, 341] width 675 height 31
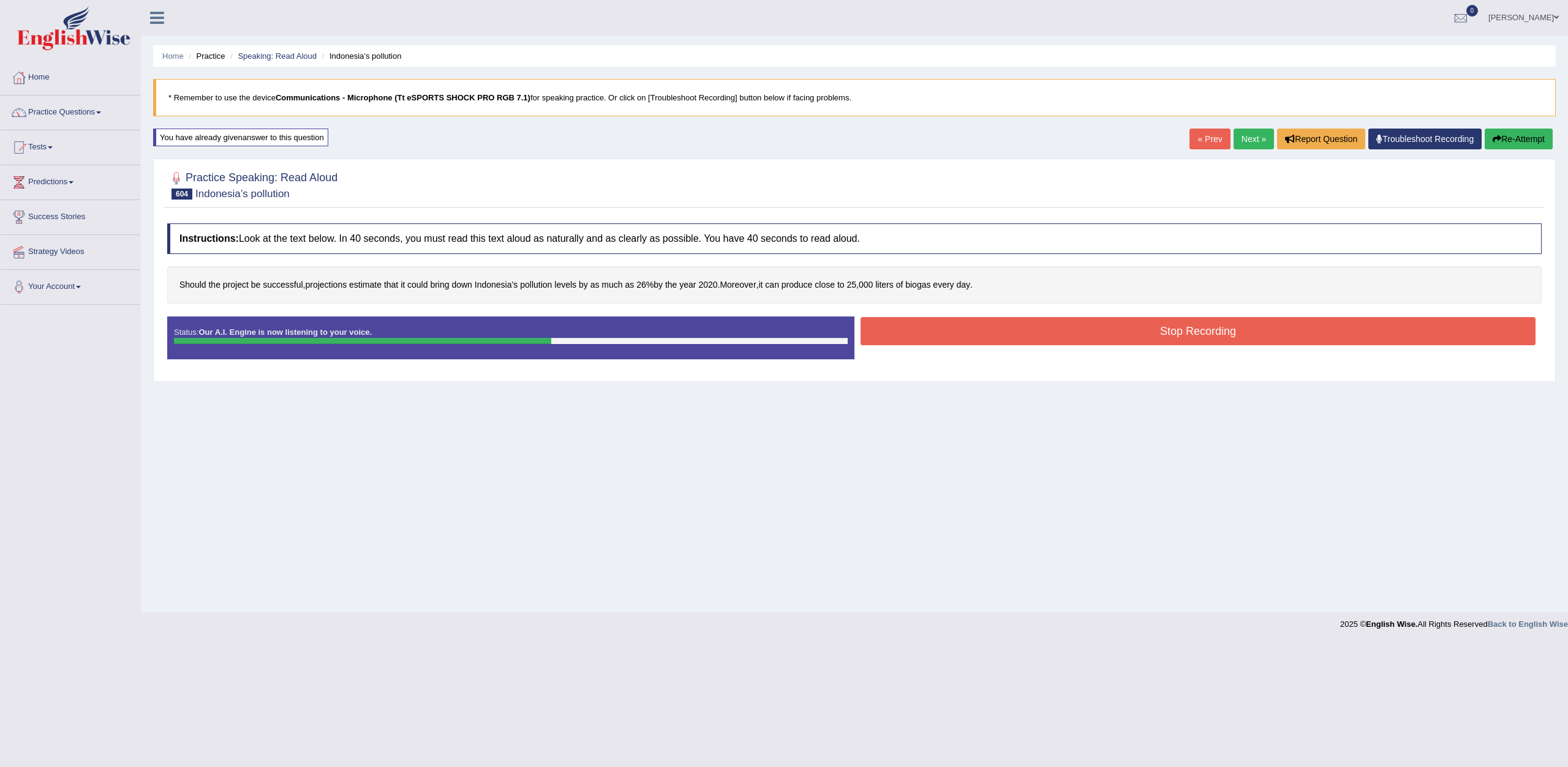
click at [1102, 334] on button "Stop Recording" at bounding box center [1198, 331] width 675 height 28
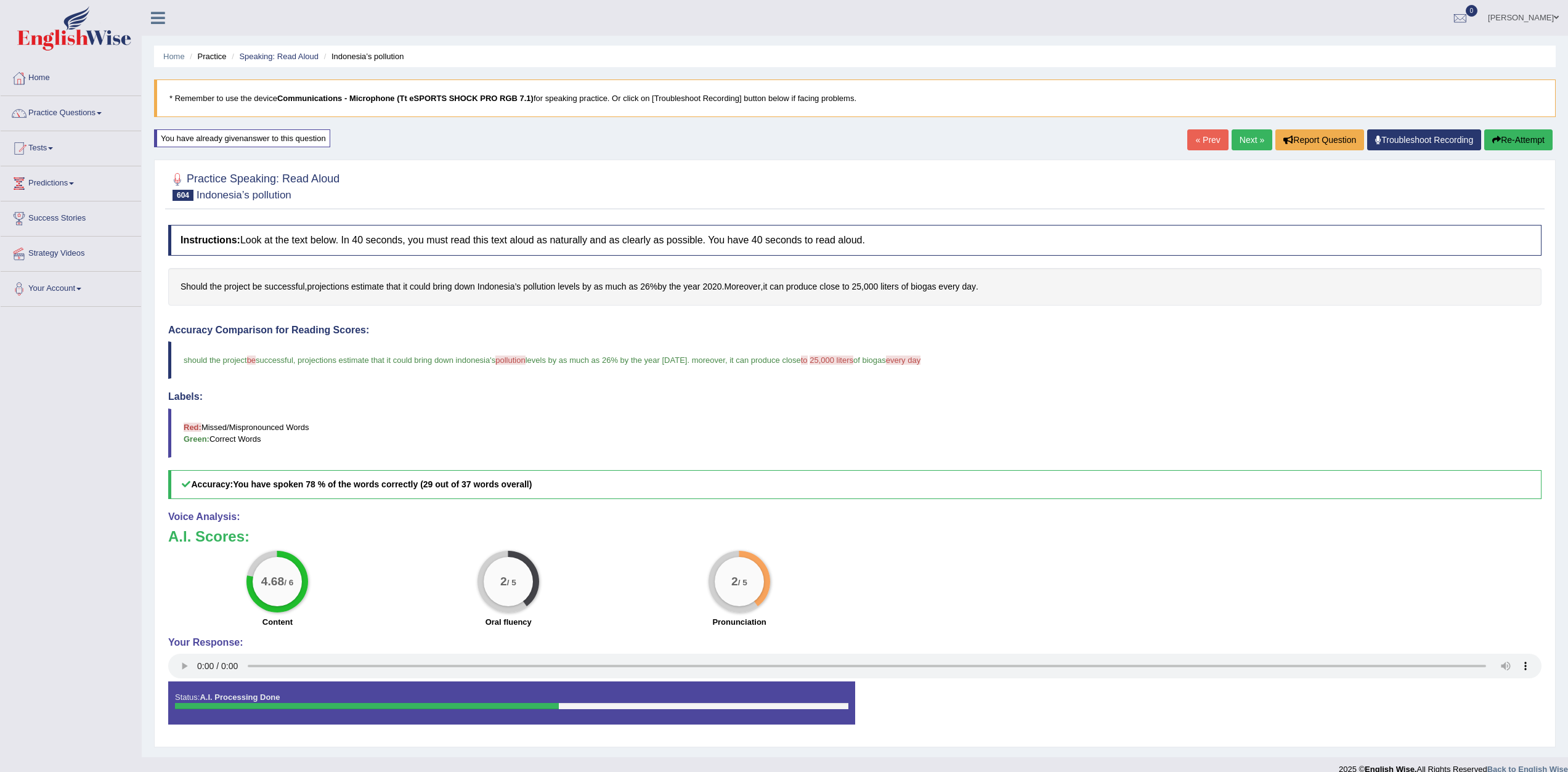
click at [1232, 143] on link "Next »" at bounding box center [1252, 140] width 40 height 21
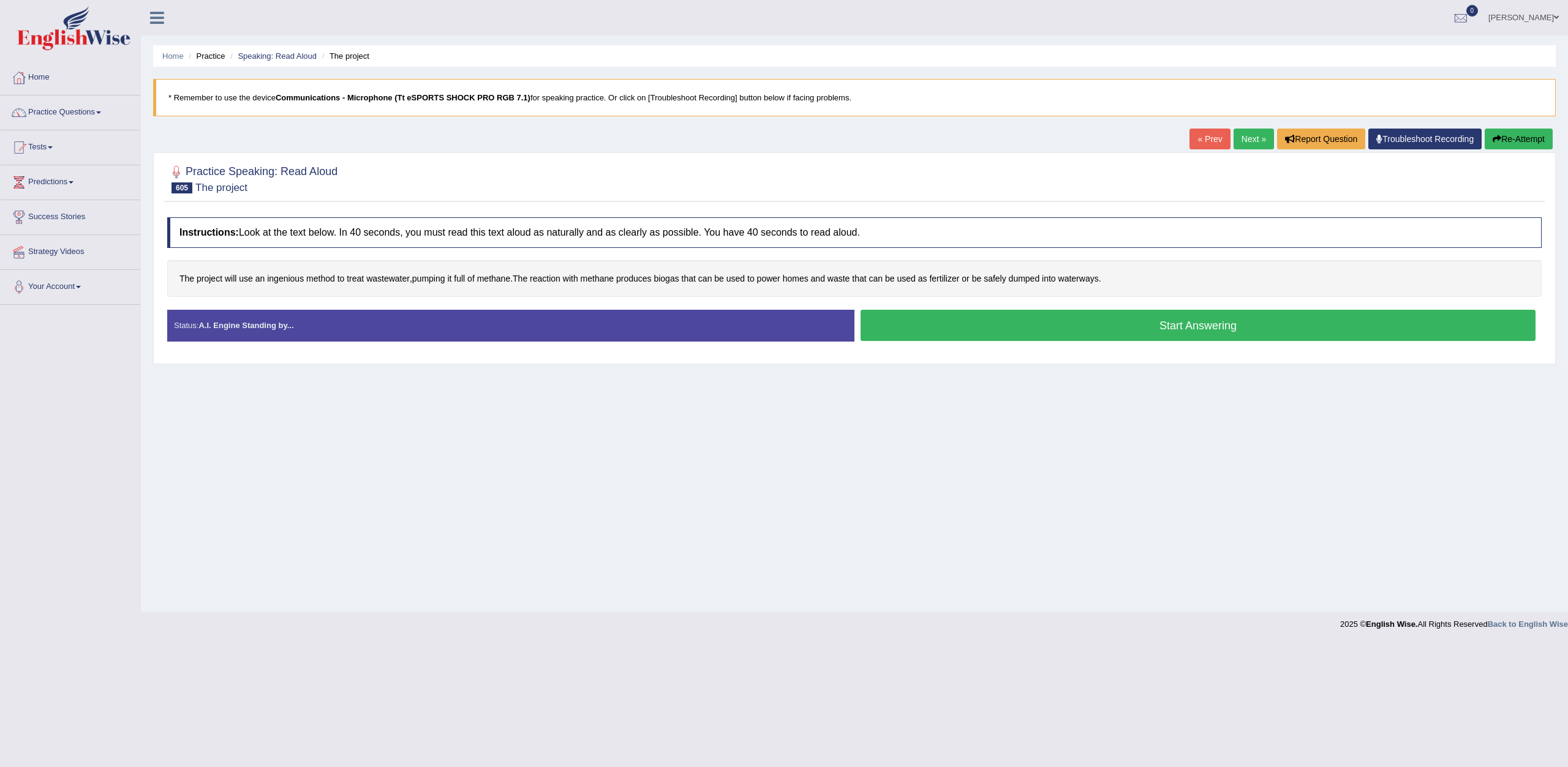
click at [1057, 319] on button "Start Answering" at bounding box center [1198, 325] width 675 height 31
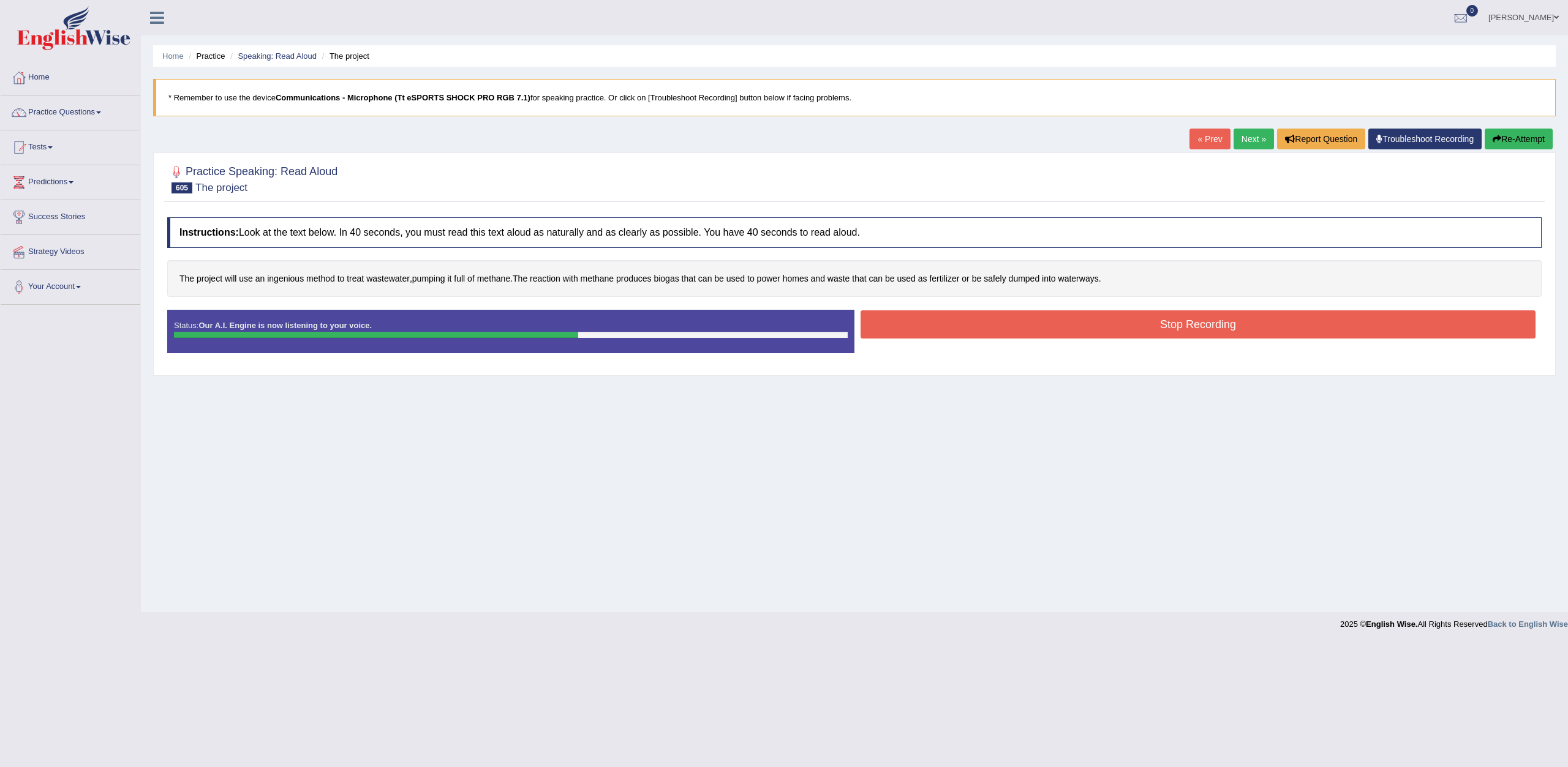
click at [893, 322] on button "Stop Recording" at bounding box center [1198, 324] width 675 height 28
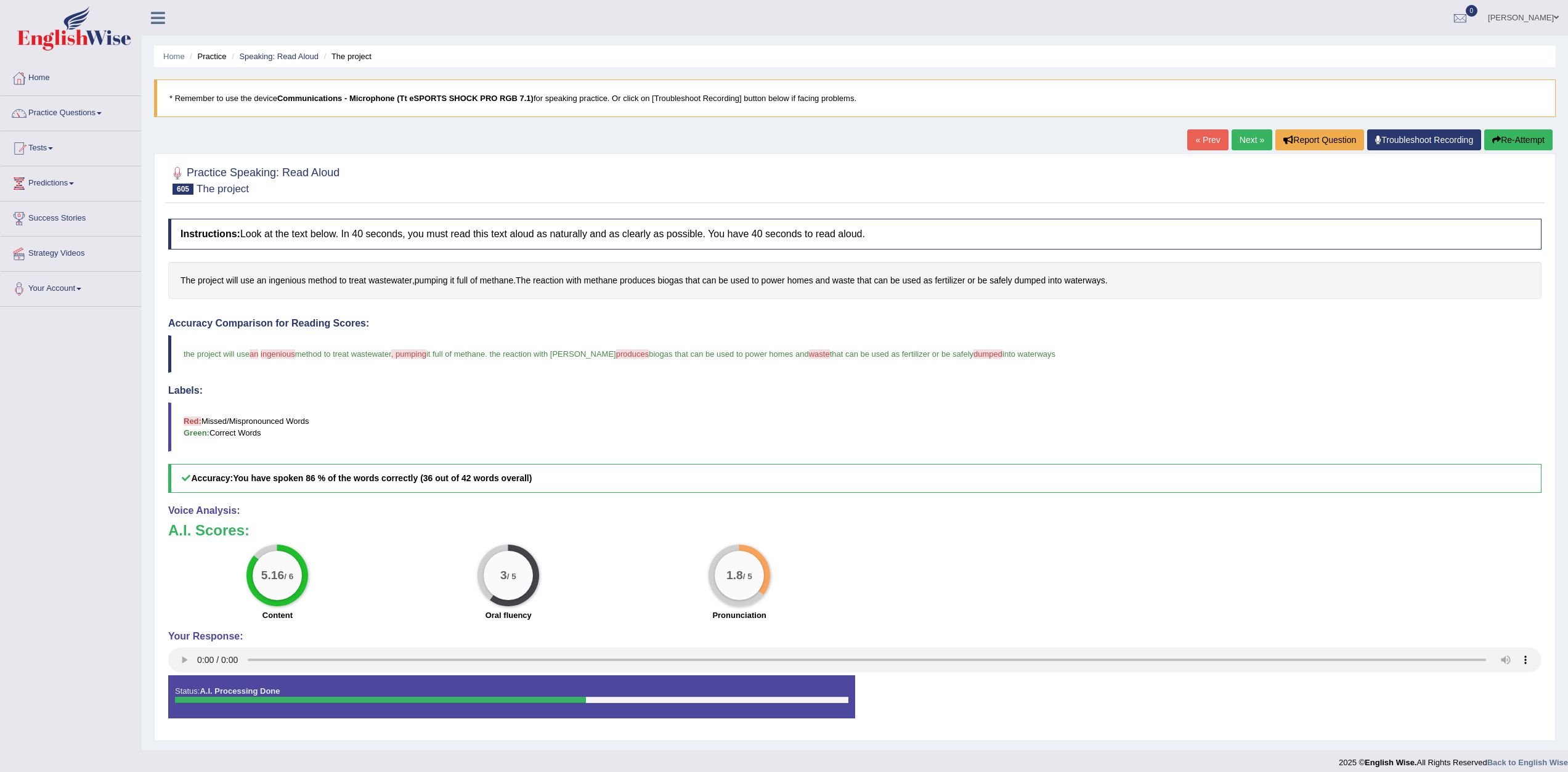
click at [1236, 139] on link "Next »" at bounding box center [1252, 140] width 40 height 21
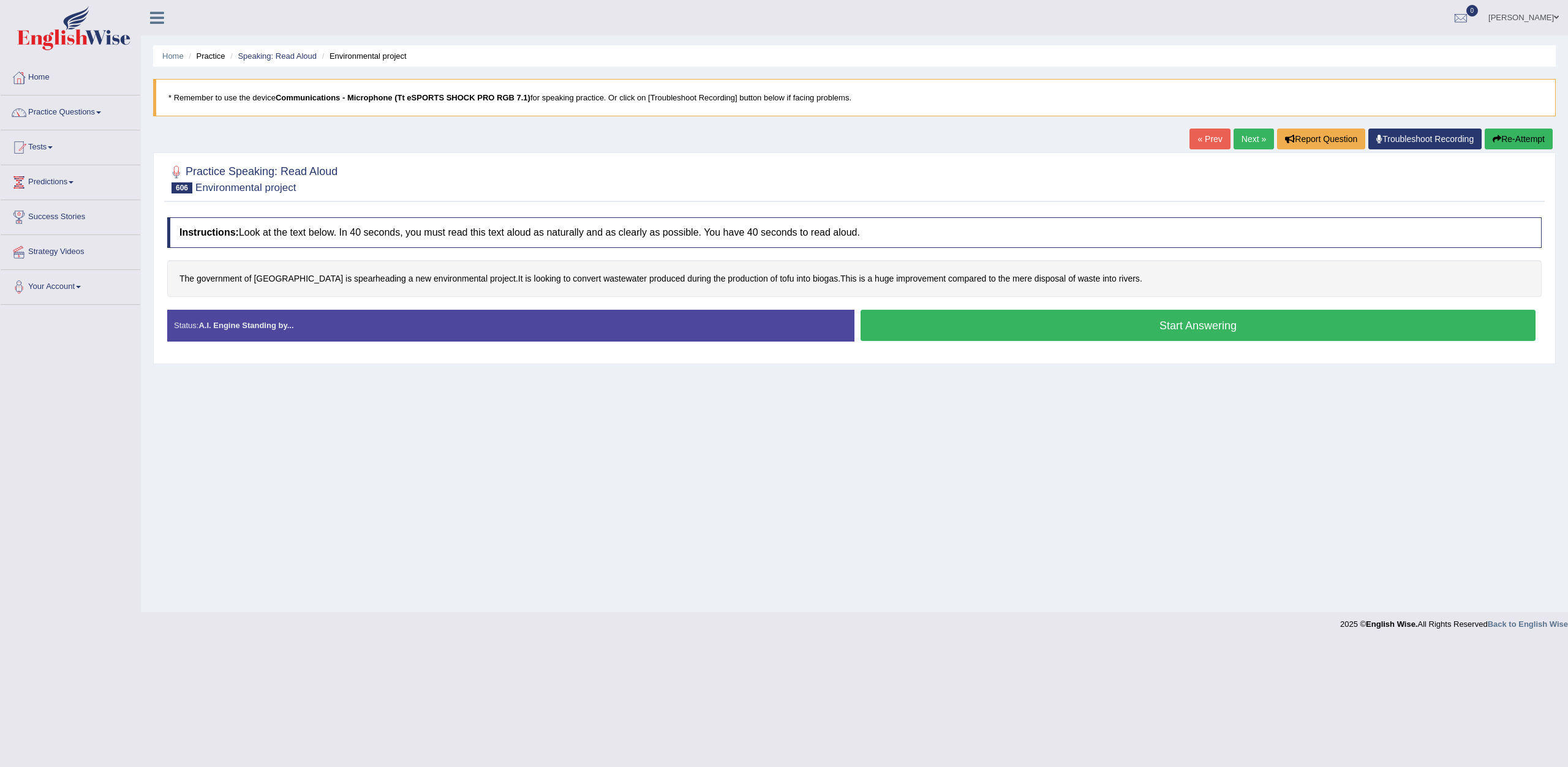
click at [1024, 322] on button "Start Answering" at bounding box center [1198, 325] width 675 height 31
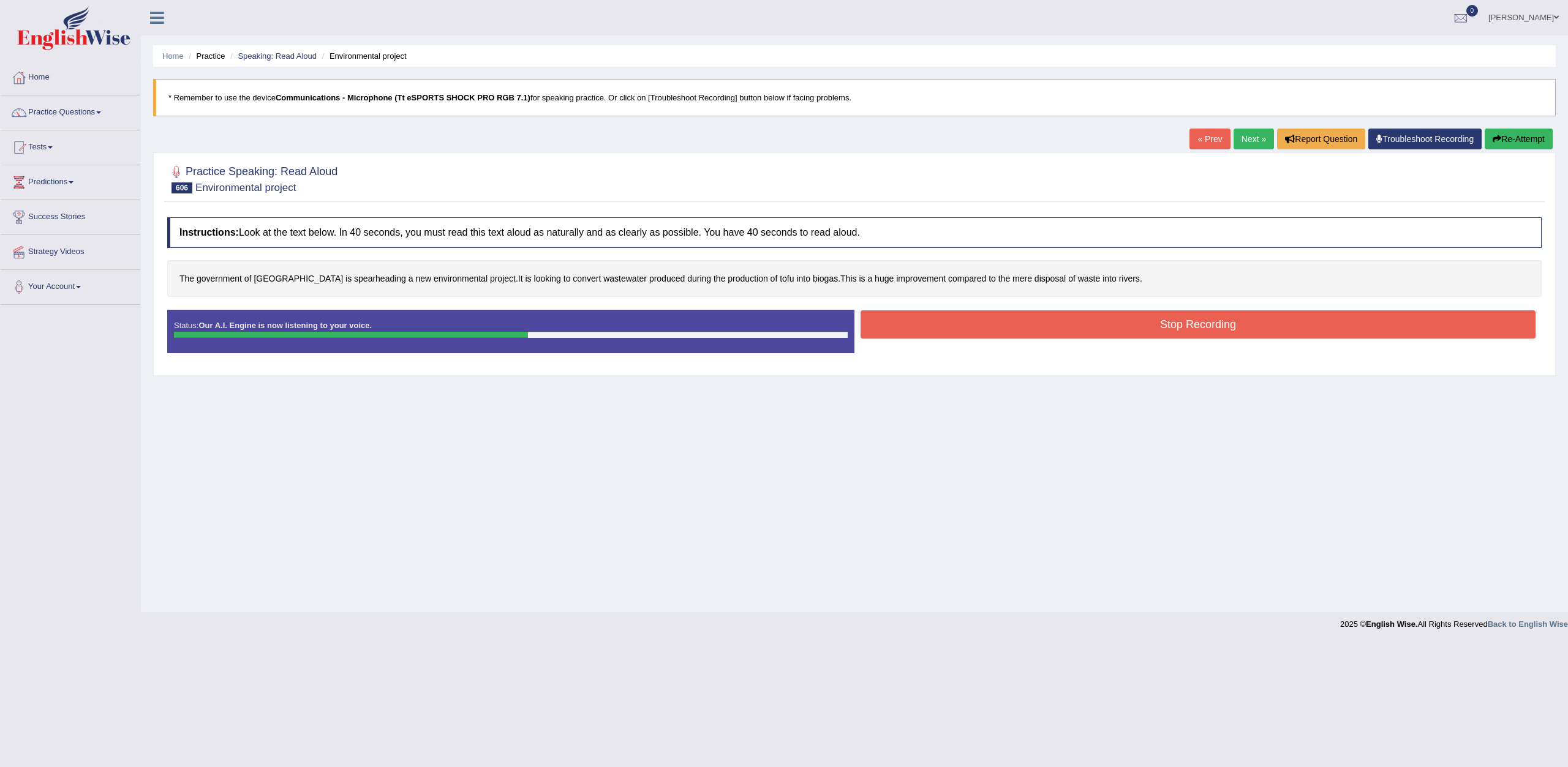
click at [943, 327] on button "Stop Recording" at bounding box center [1198, 324] width 675 height 28
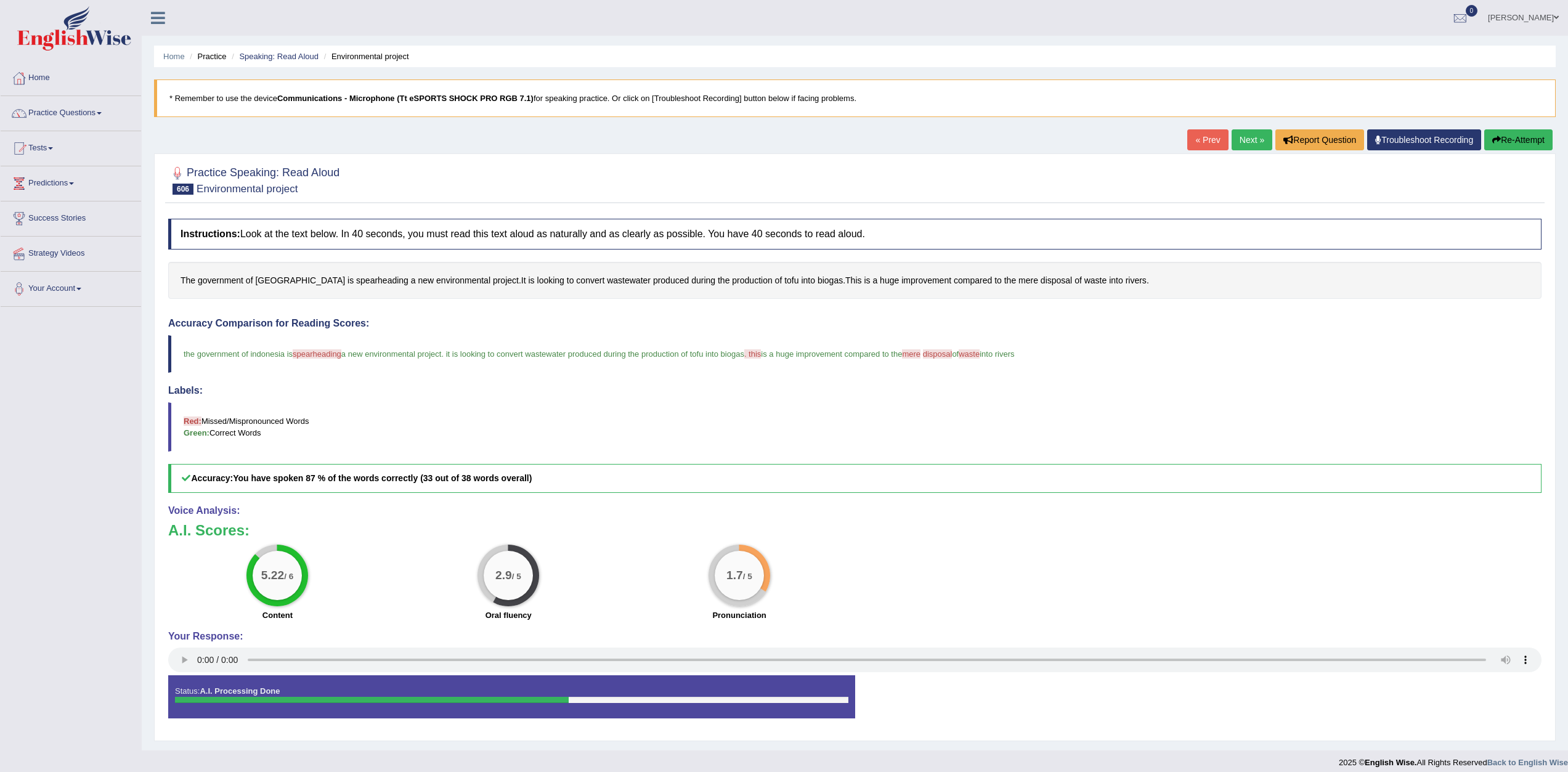
click at [1234, 142] on link "Next »" at bounding box center [1252, 140] width 40 height 21
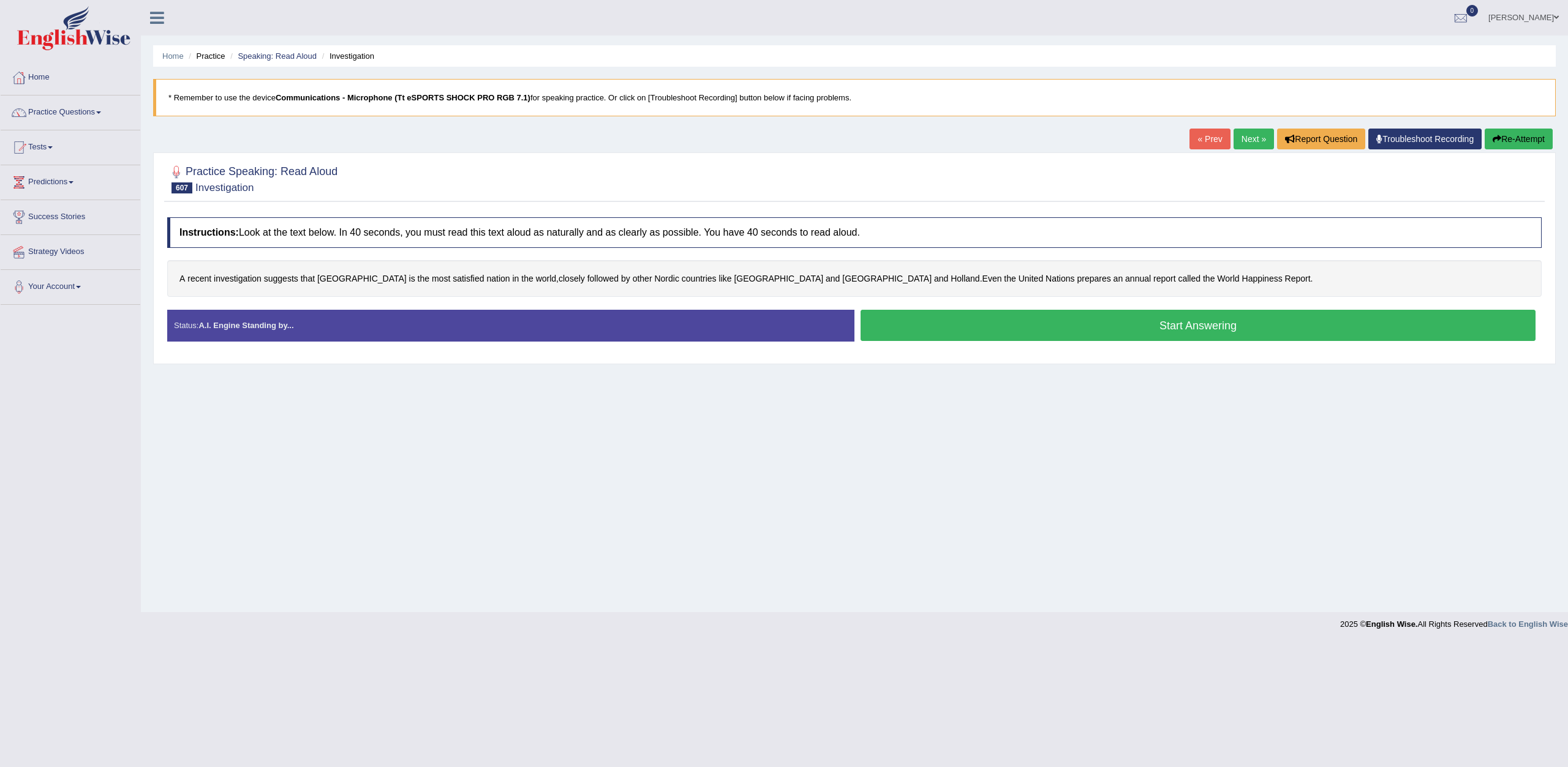
click at [948, 323] on button "Start Answering" at bounding box center [1198, 325] width 675 height 31
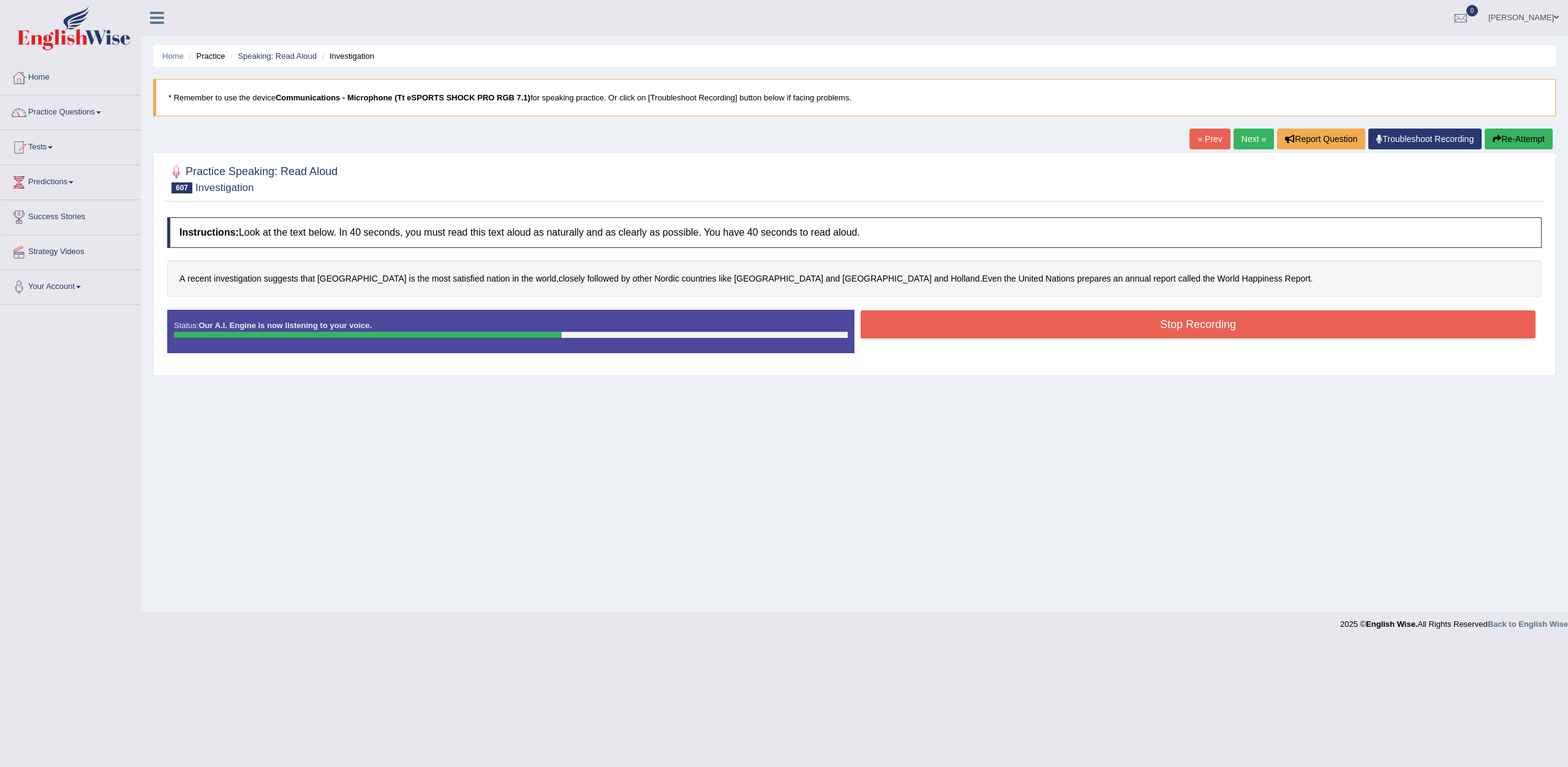
click at [886, 329] on button "Stop Recording" at bounding box center [1198, 324] width 675 height 28
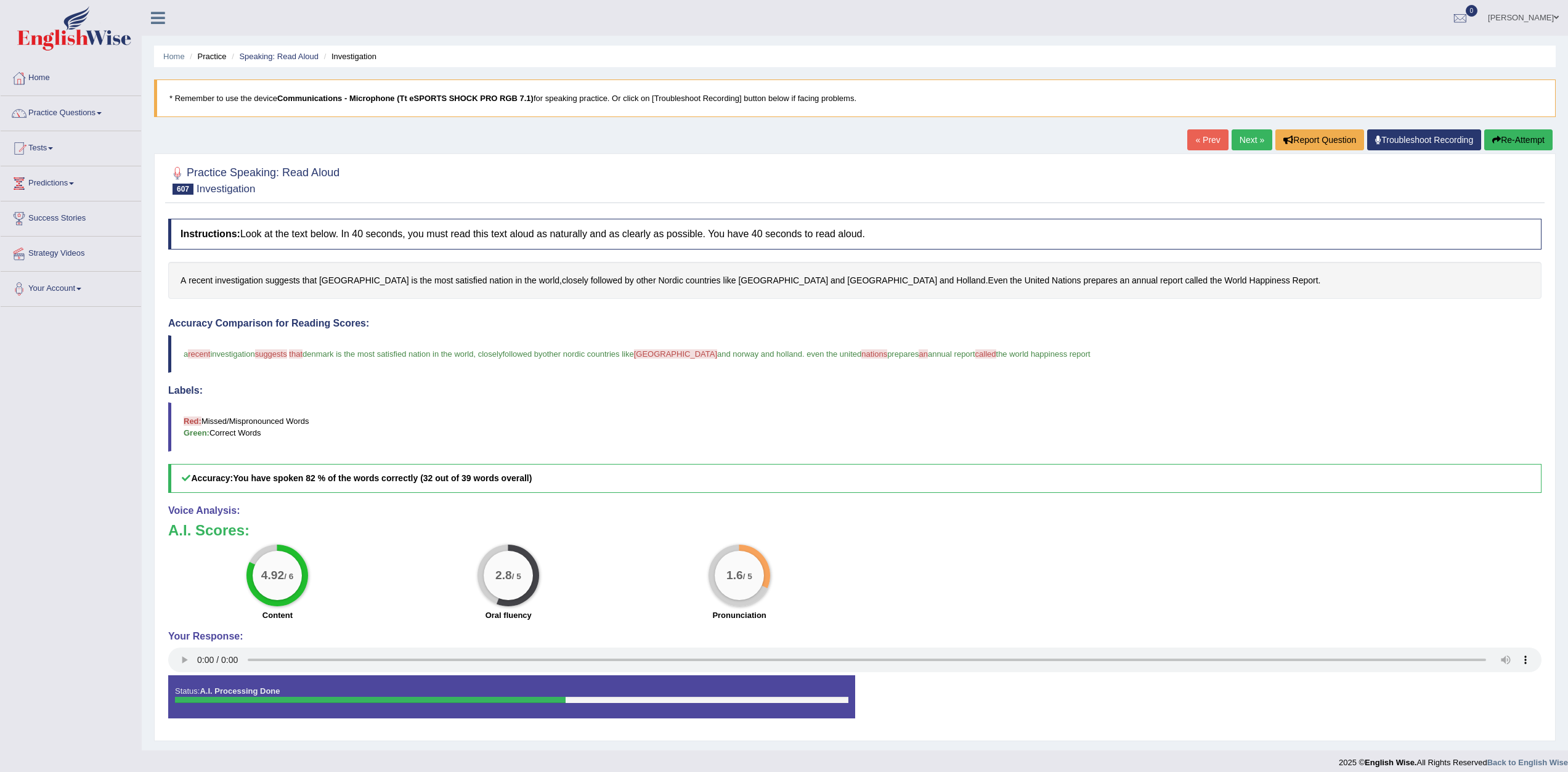
click at [1242, 146] on link "Next »" at bounding box center [1252, 140] width 40 height 21
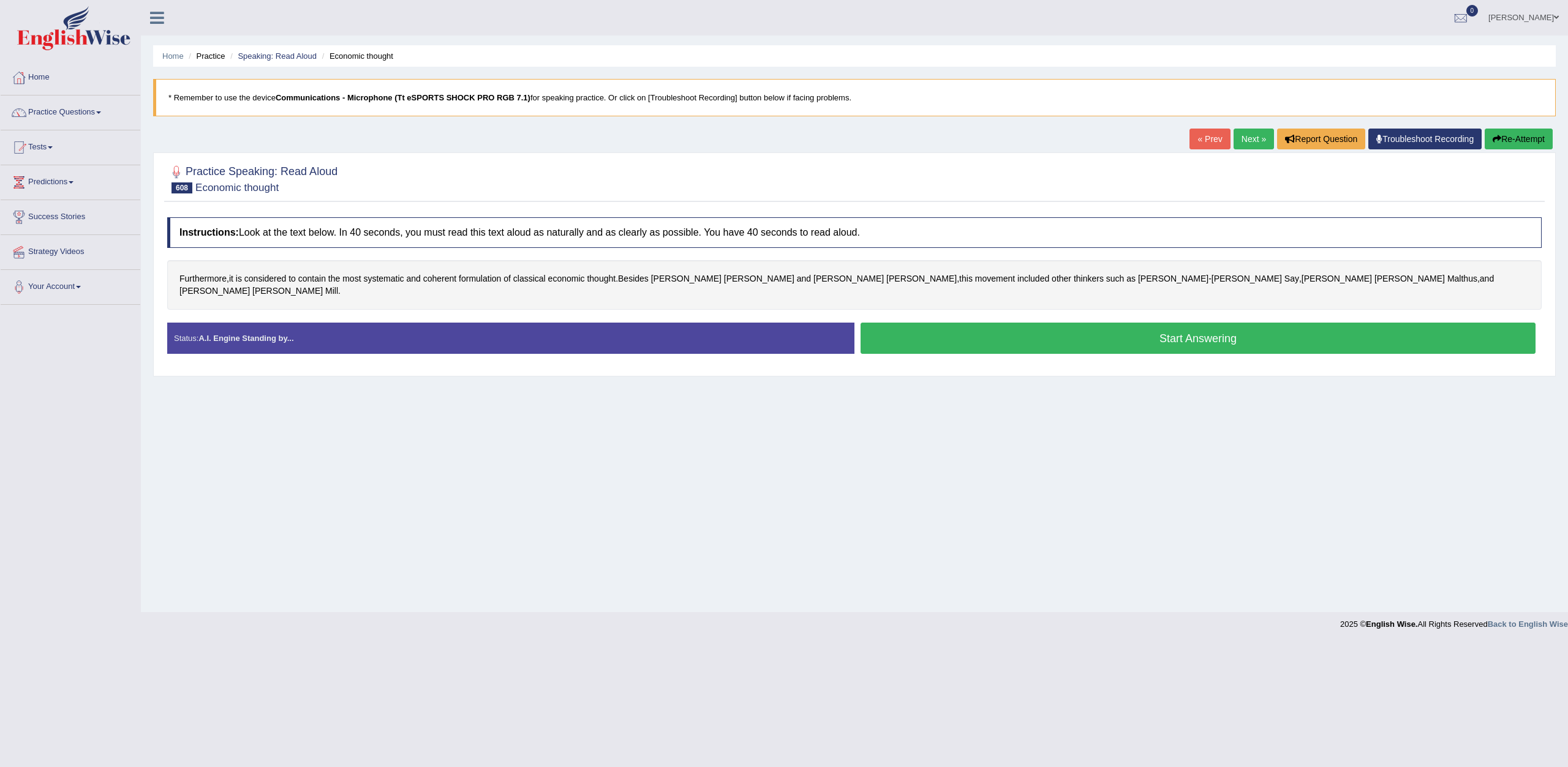
click at [1041, 323] on button "Start Answering" at bounding box center [1198, 339] width 675 height 31
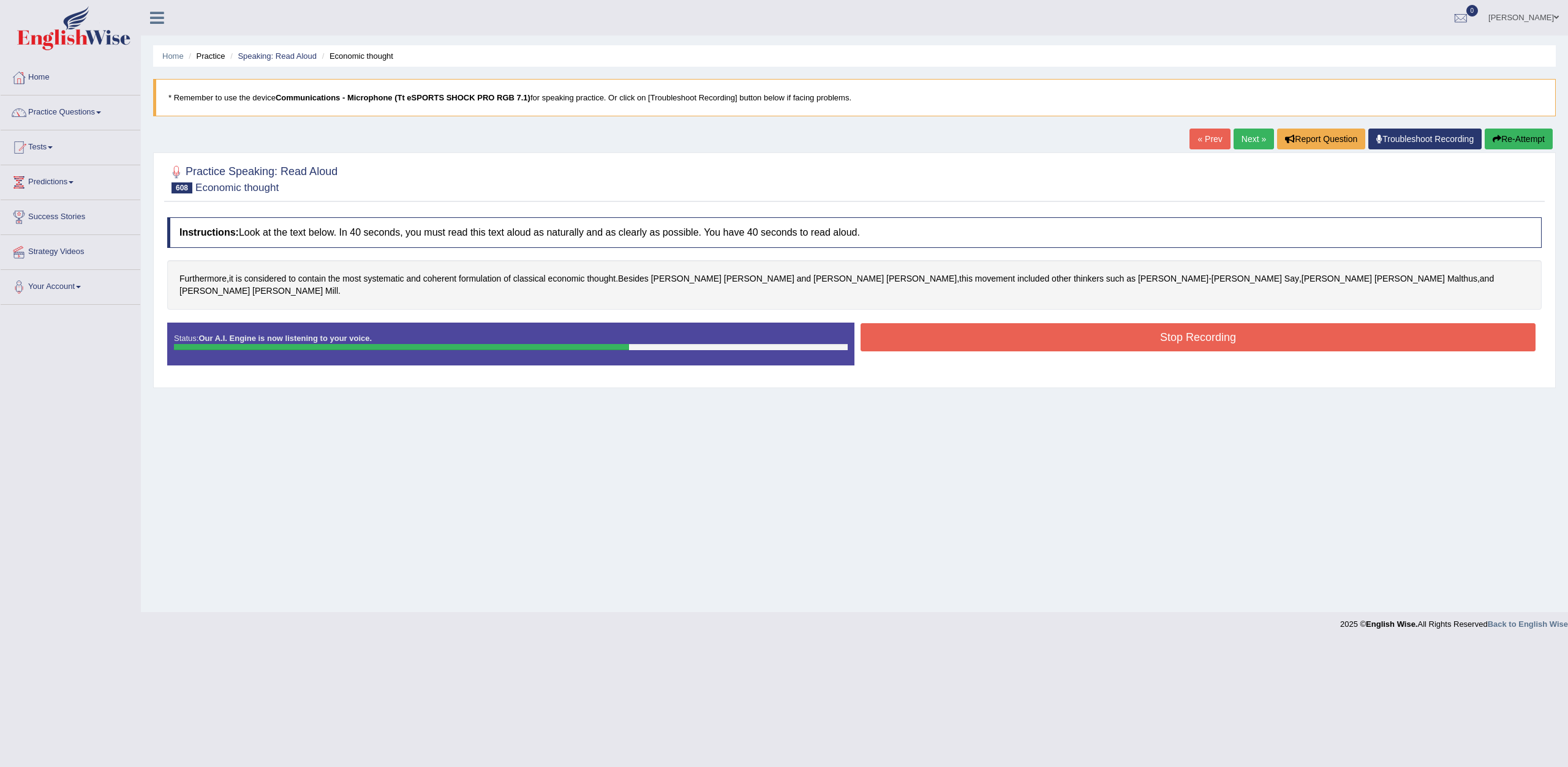
click at [934, 323] on button "Stop Recording" at bounding box center [1198, 337] width 675 height 28
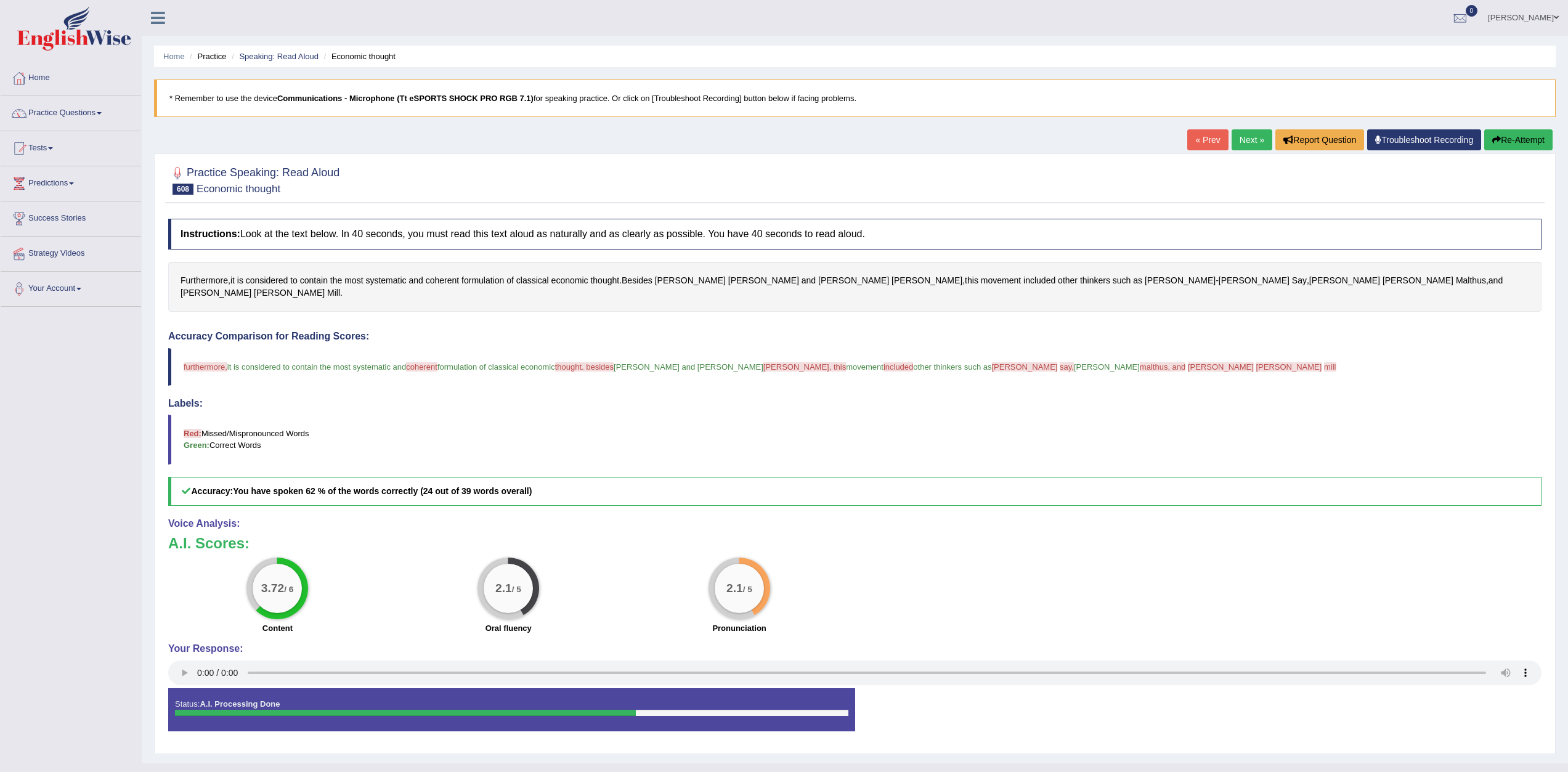
click at [1250, 139] on link "Next »" at bounding box center [1252, 140] width 40 height 21
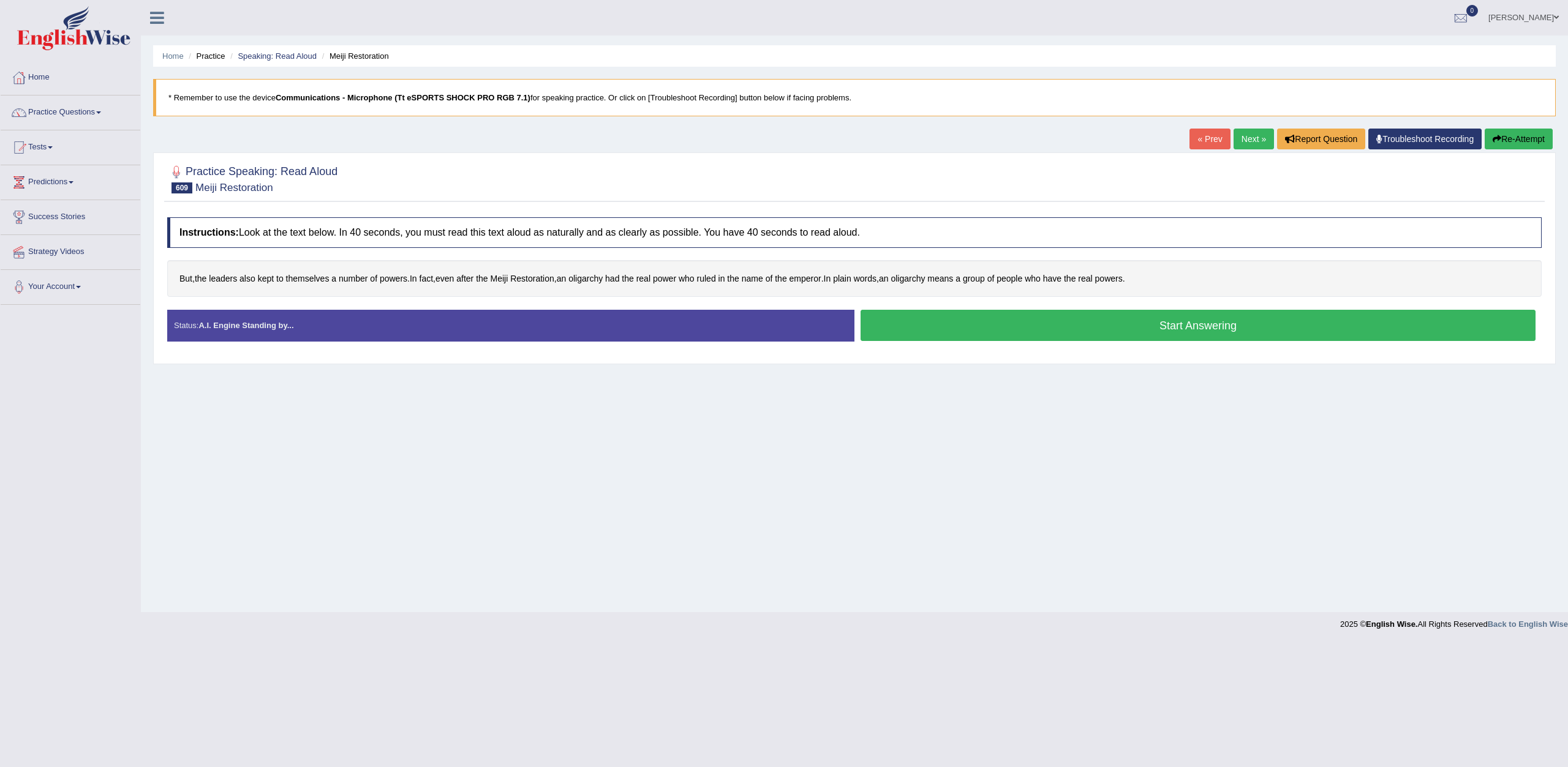
click at [1029, 330] on button "Start Answering" at bounding box center [1198, 325] width 675 height 31
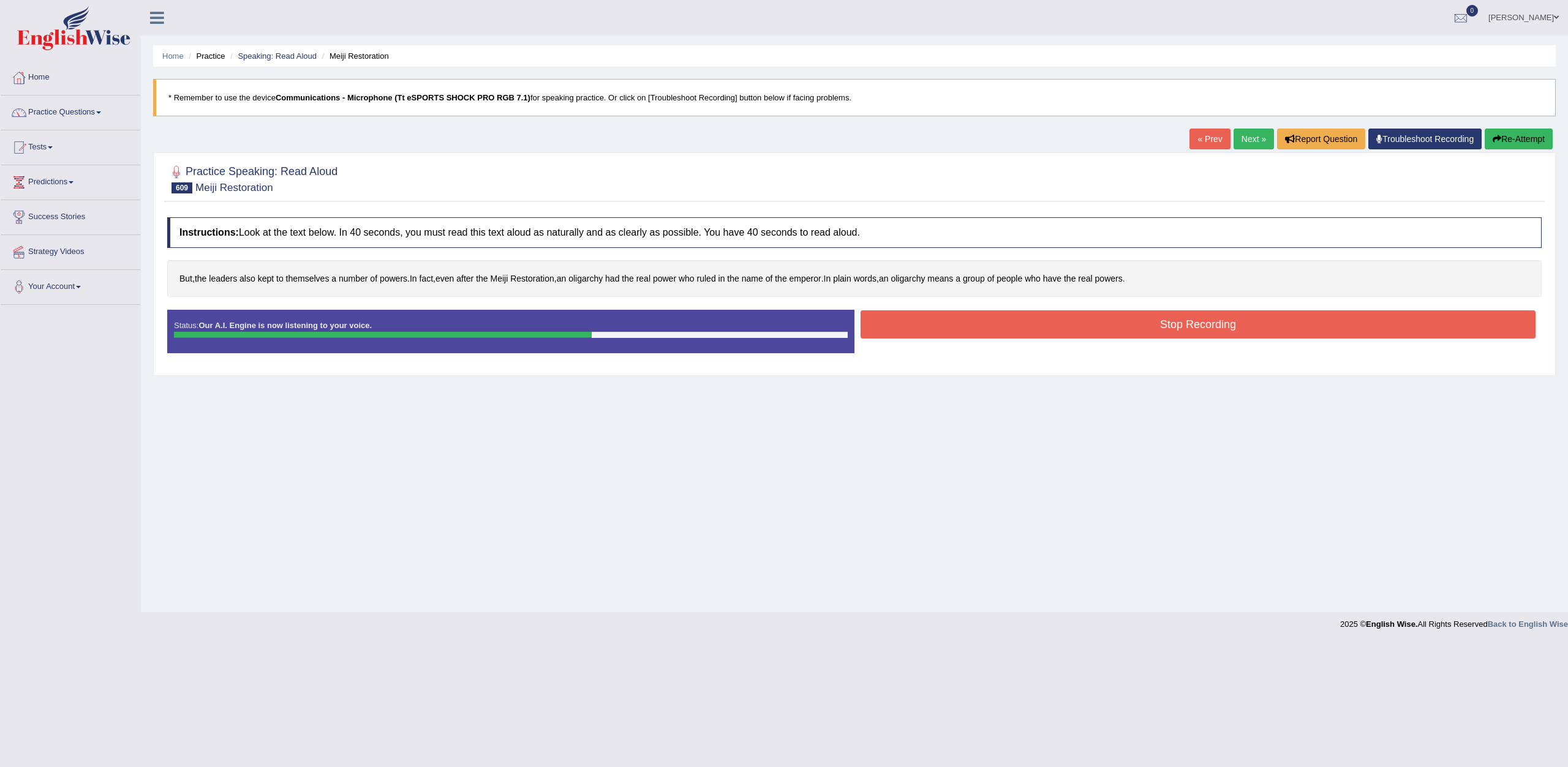
click at [963, 327] on button "Stop Recording" at bounding box center [1198, 324] width 675 height 28
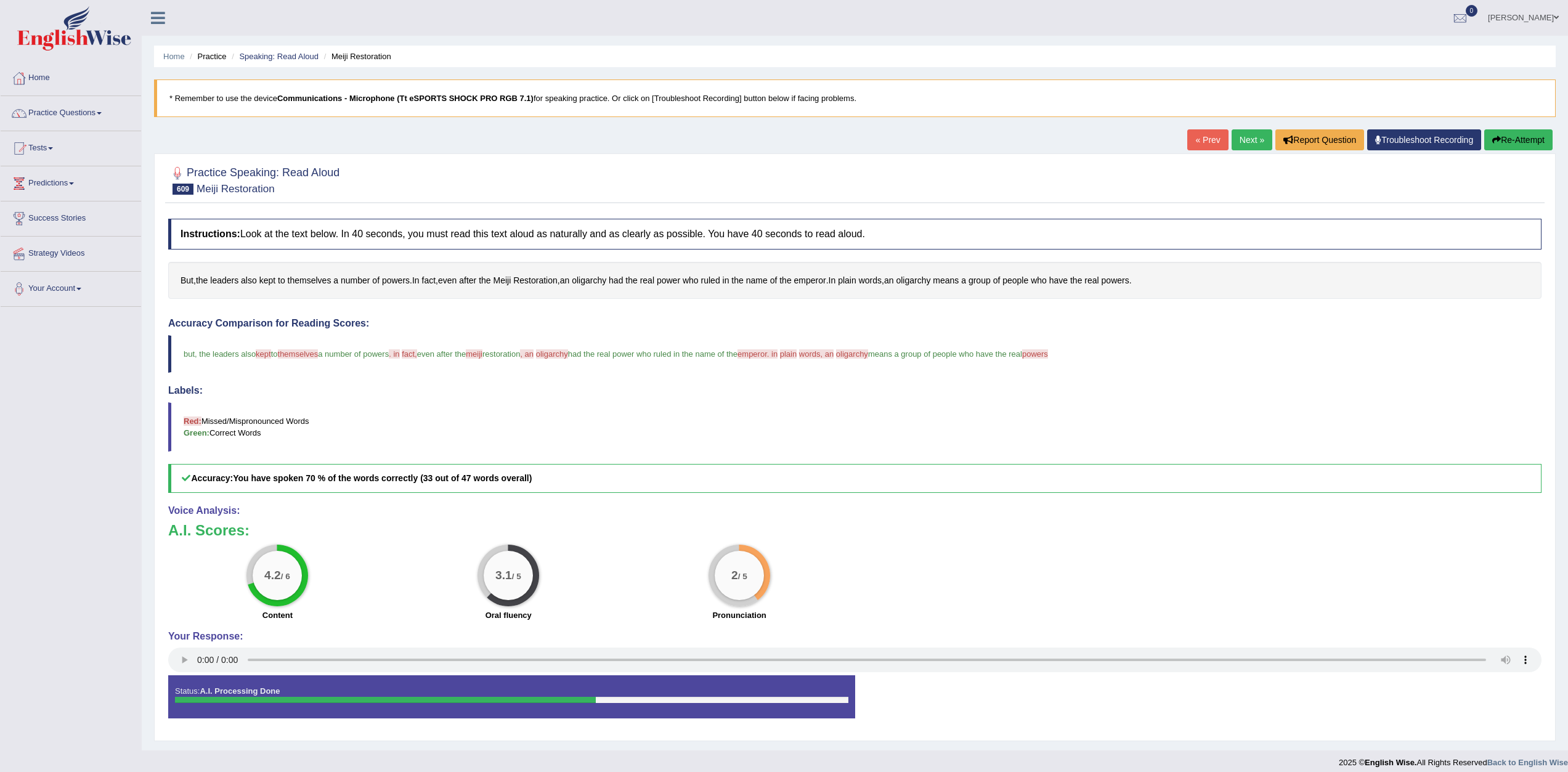
click at [1243, 132] on link "Next »" at bounding box center [1252, 140] width 40 height 21
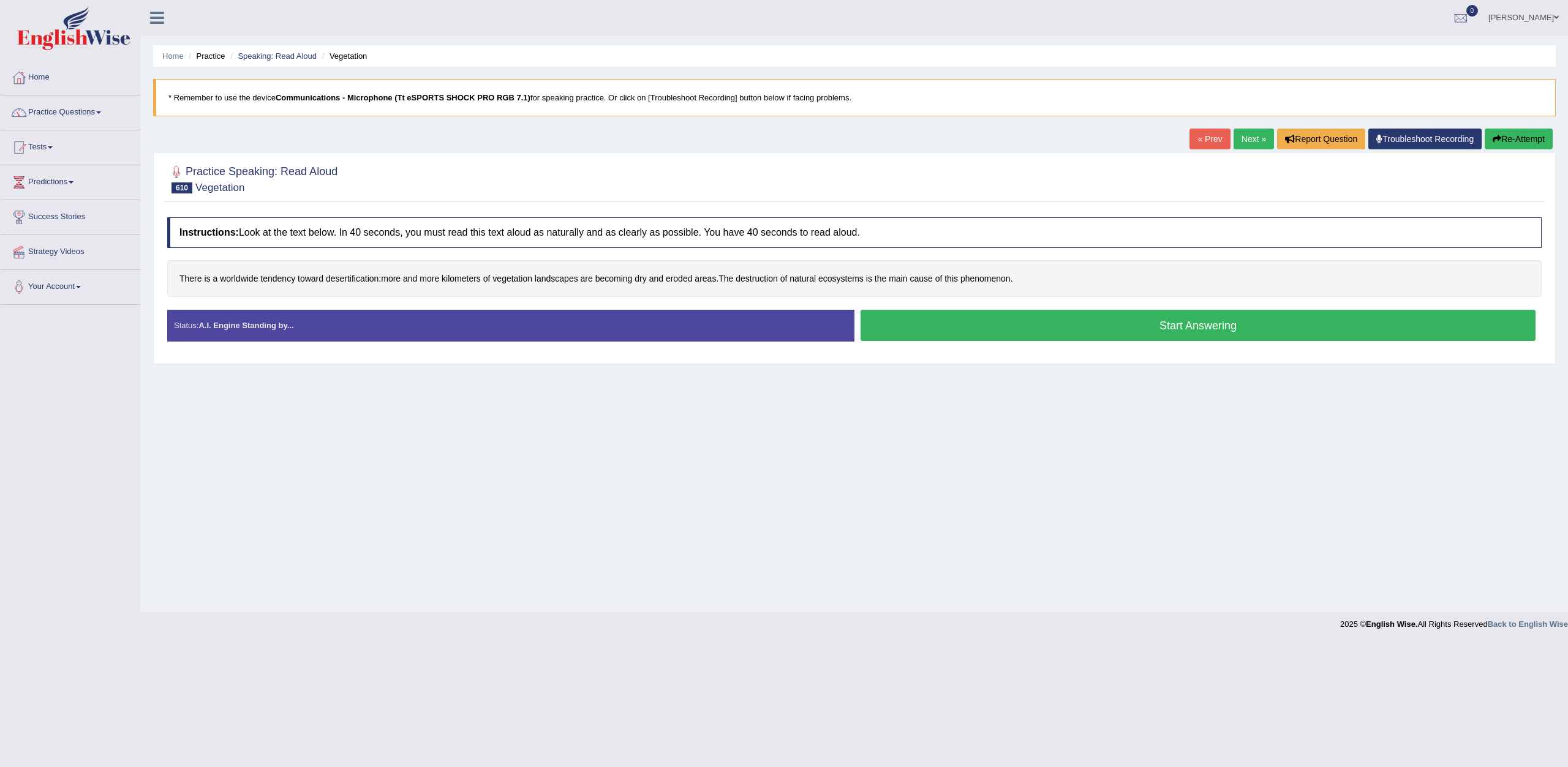
click at [1059, 330] on button "Start Answering" at bounding box center [1198, 325] width 675 height 31
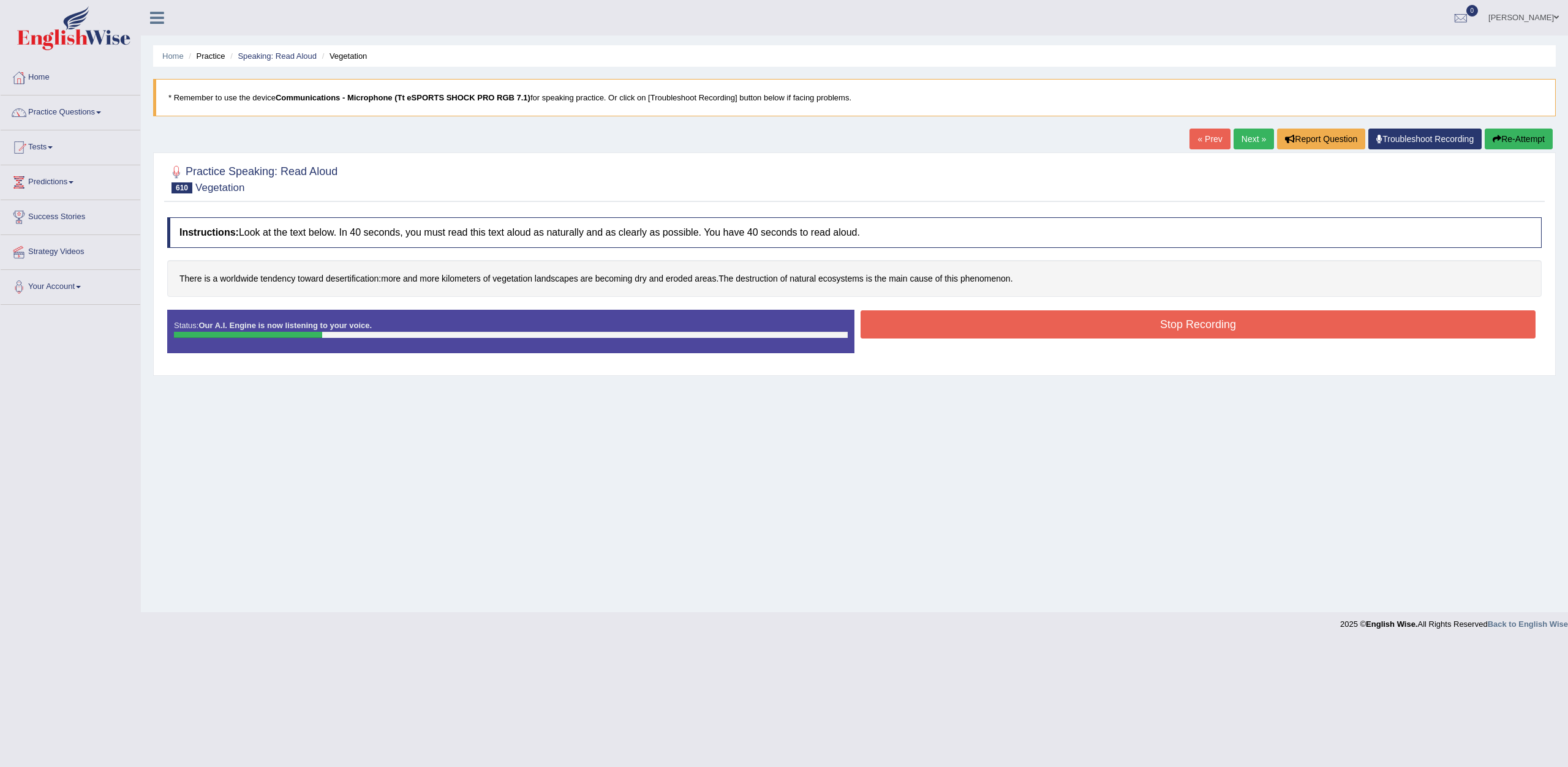
click at [935, 322] on button "Stop Recording" at bounding box center [1198, 324] width 675 height 28
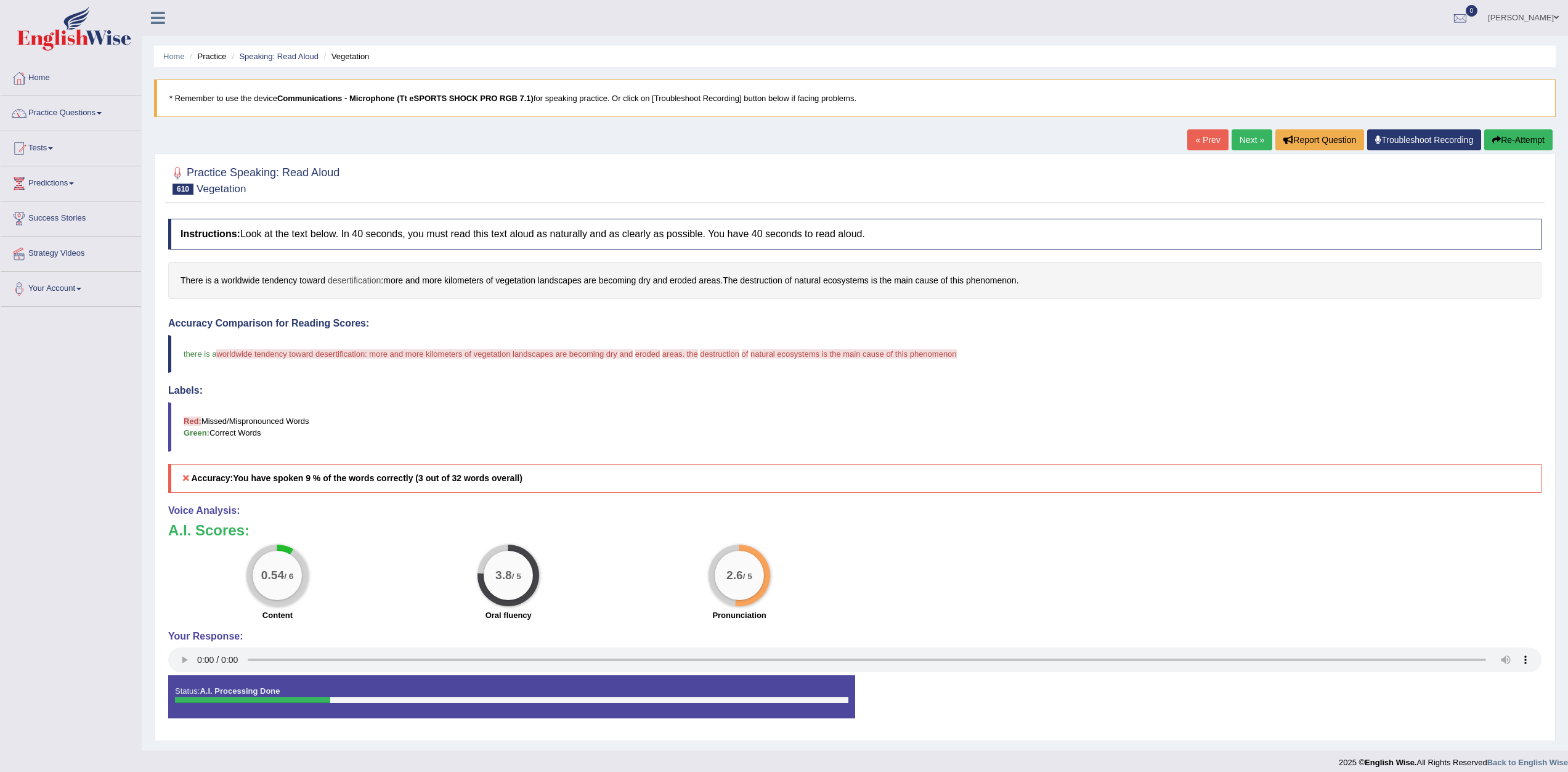
click at [362, 274] on span "desertification" at bounding box center [354, 280] width 53 height 13
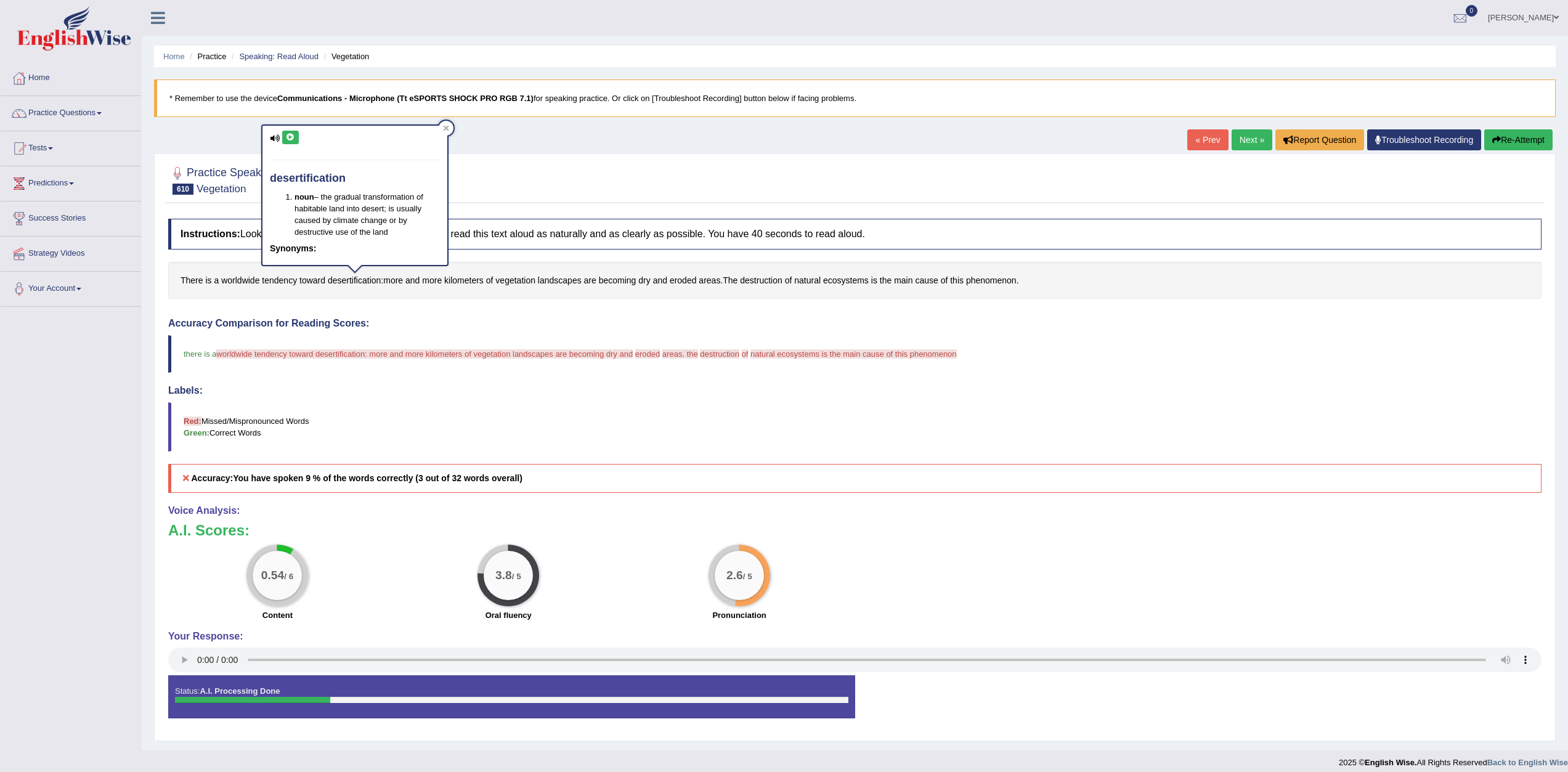
click at [295, 140] on button at bounding box center [291, 138] width 16 height 13
click at [288, 139] on icon at bounding box center [291, 138] width 9 height 7
click at [292, 139] on icon at bounding box center [291, 138] width 9 height 7
click at [515, 283] on span "vegetation" at bounding box center [515, 280] width 40 height 13
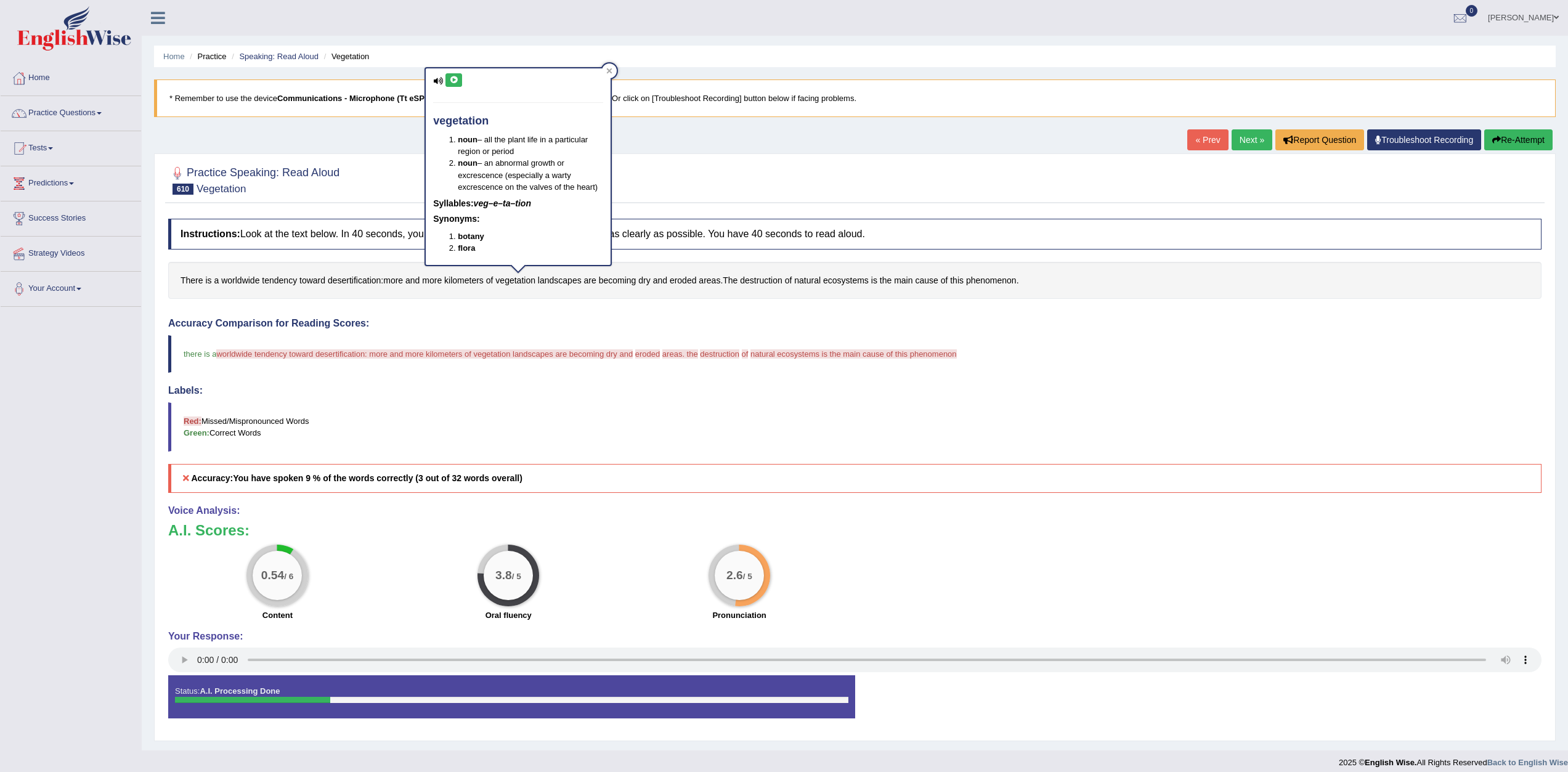
click at [456, 76] on icon at bounding box center [453, 80] width 9 height 7
drag, startPoint x: 622, startPoint y: 228, endPoint x: 694, endPoint y: 250, distance: 75.3
click at [624, 229] on h4 "Instructions: Look at the text below. In 40 seconds, you must read this text al…" at bounding box center [855, 234] width 1373 height 31
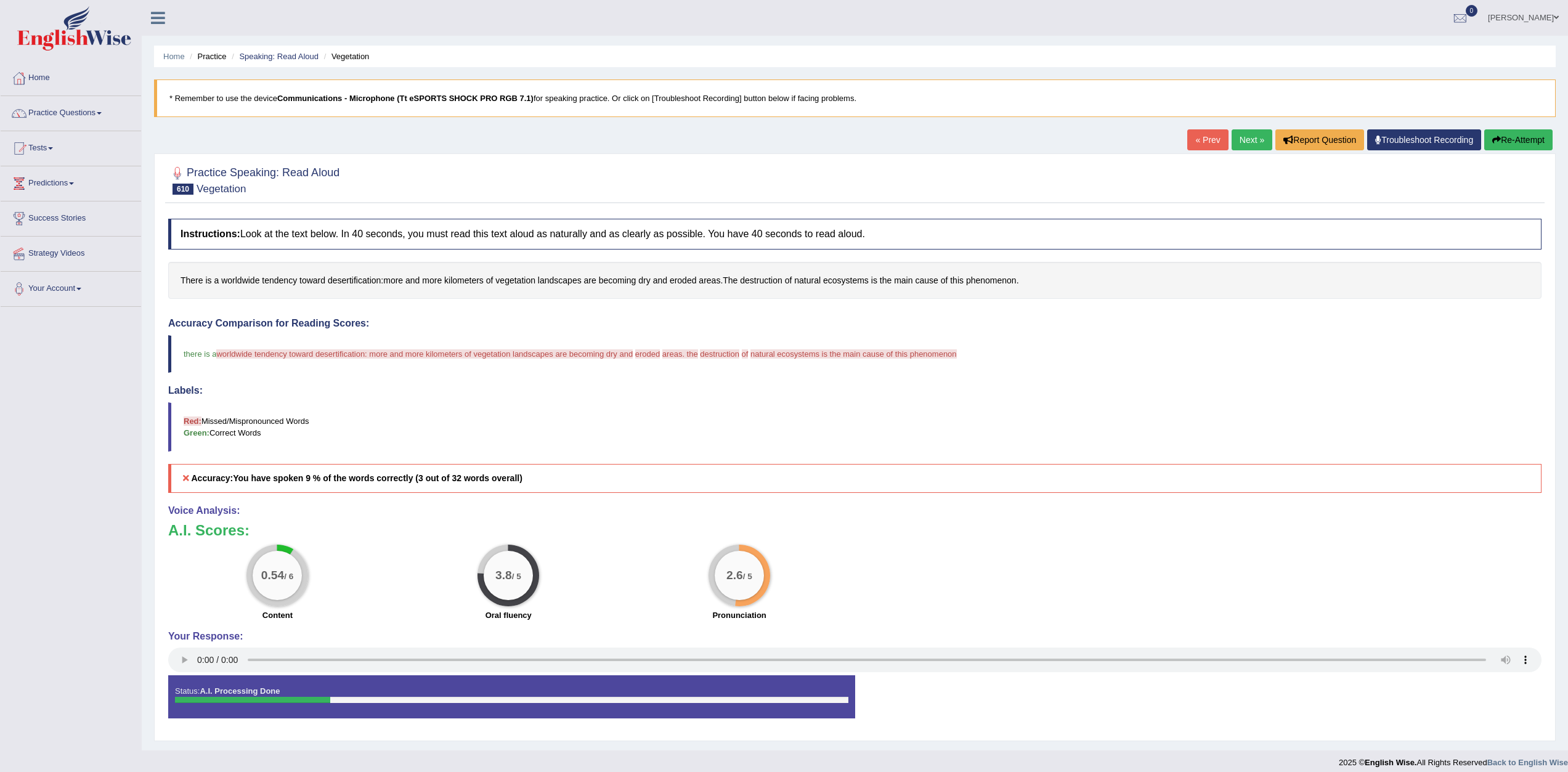
click at [1533, 138] on button "Re-Attempt" at bounding box center [1519, 140] width 69 height 21
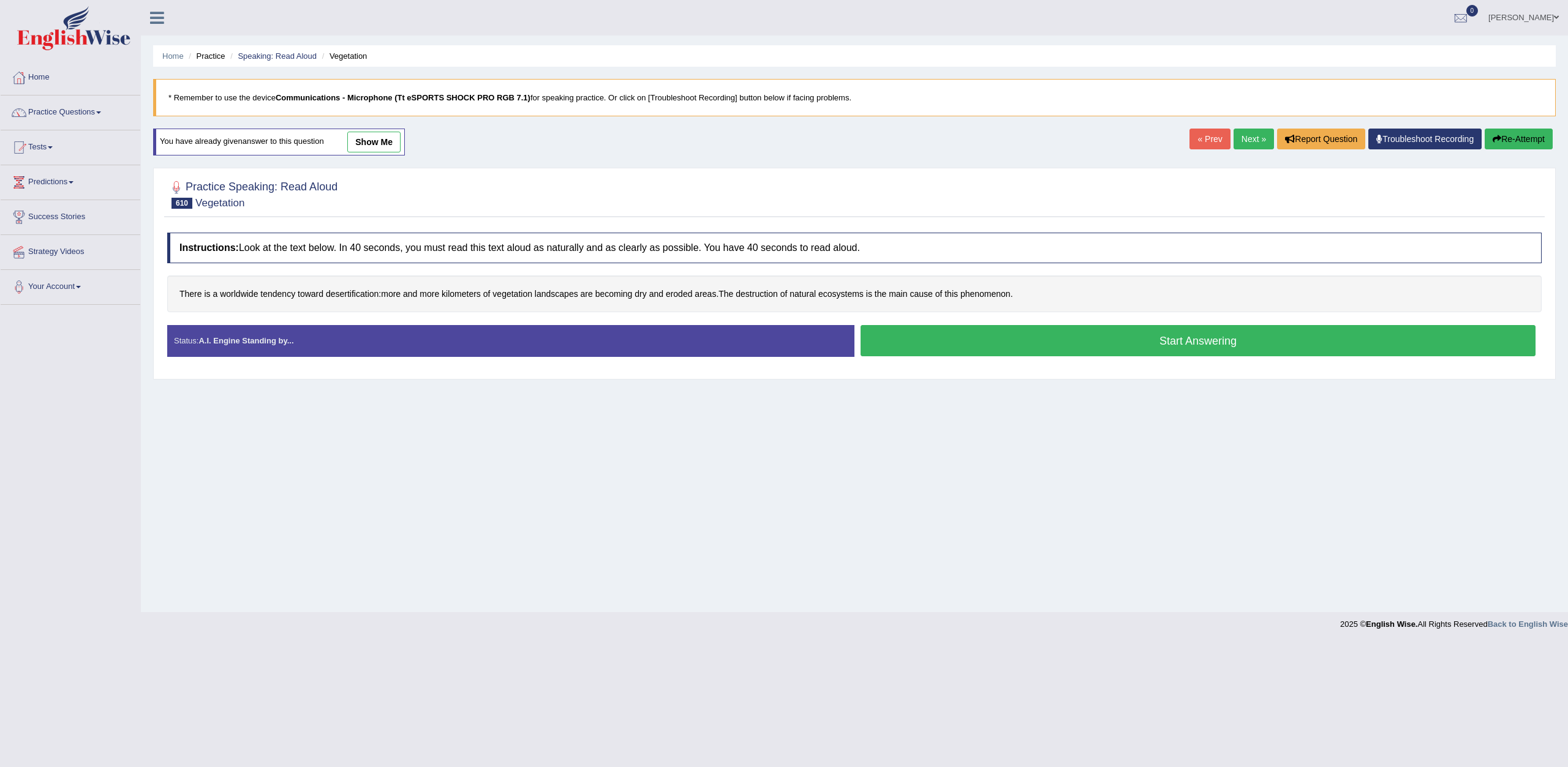
click at [1248, 332] on button "Start Answering" at bounding box center [1198, 341] width 675 height 31
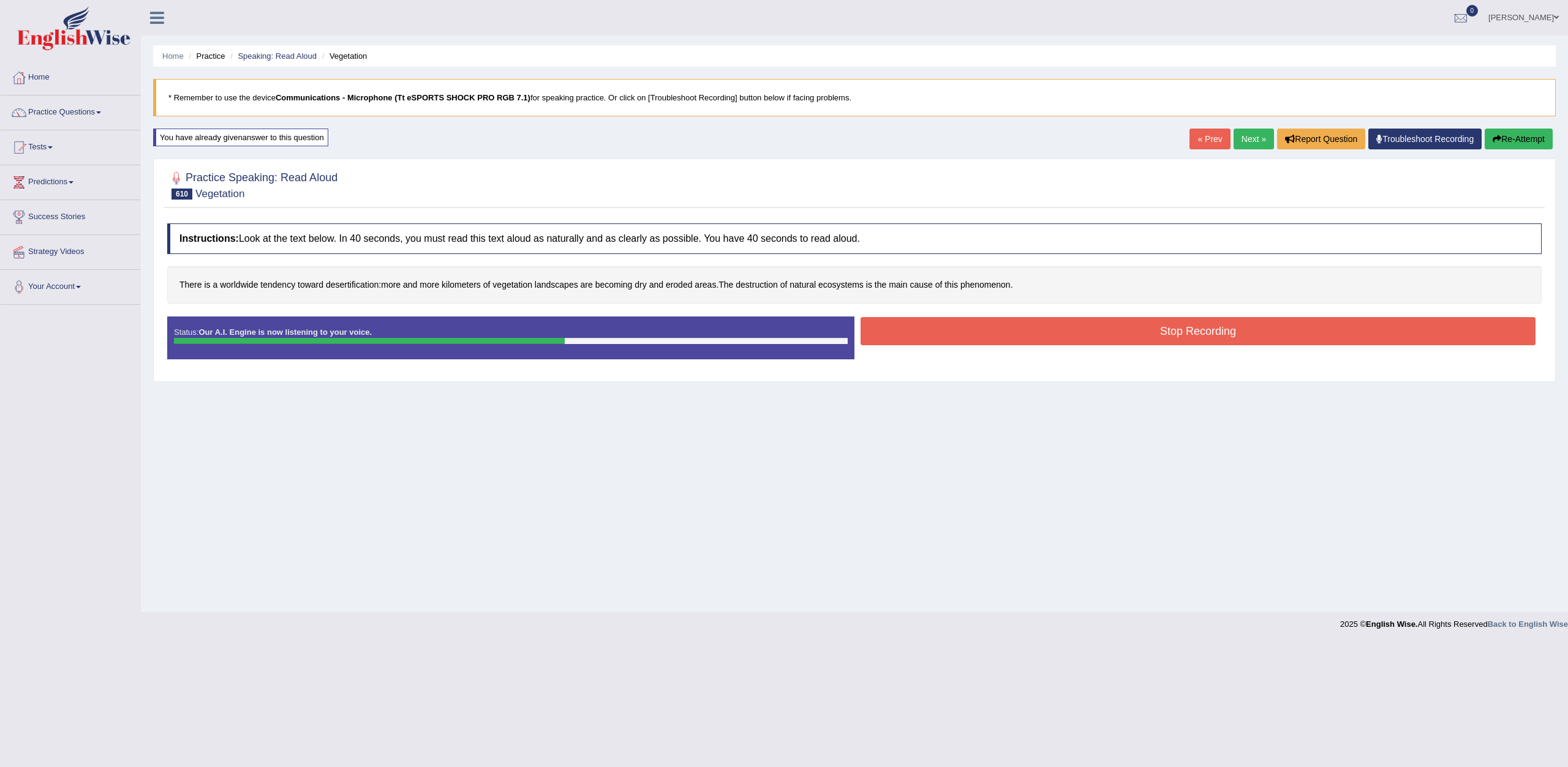
click at [1067, 339] on button "Stop Recording" at bounding box center [1198, 331] width 675 height 28
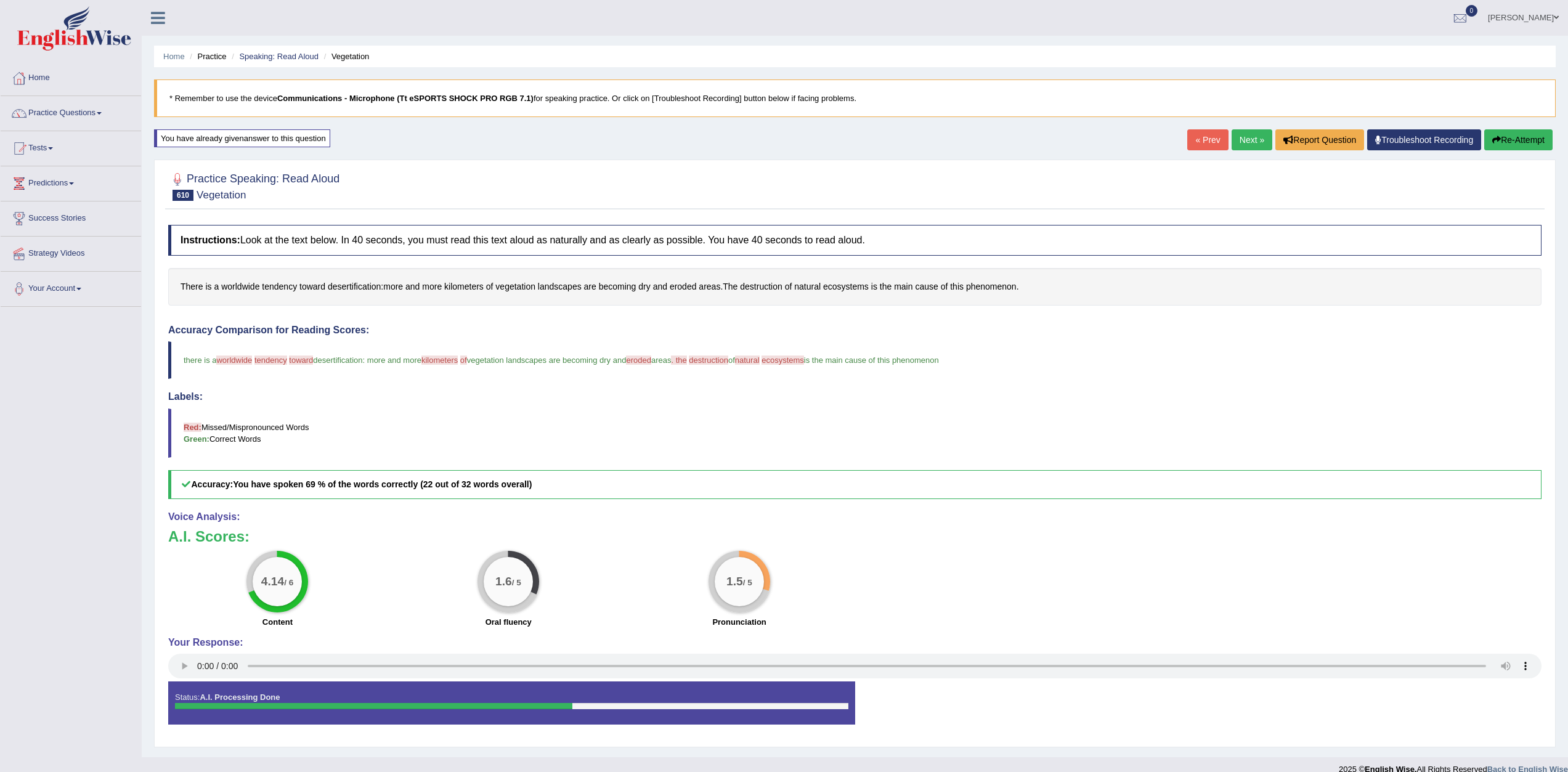
click at [1244, 137] on link "Next »" at bounding box center [1252, 140] width 40 height 21
